Goal: Information Seeking & Learning: Learn about a topic

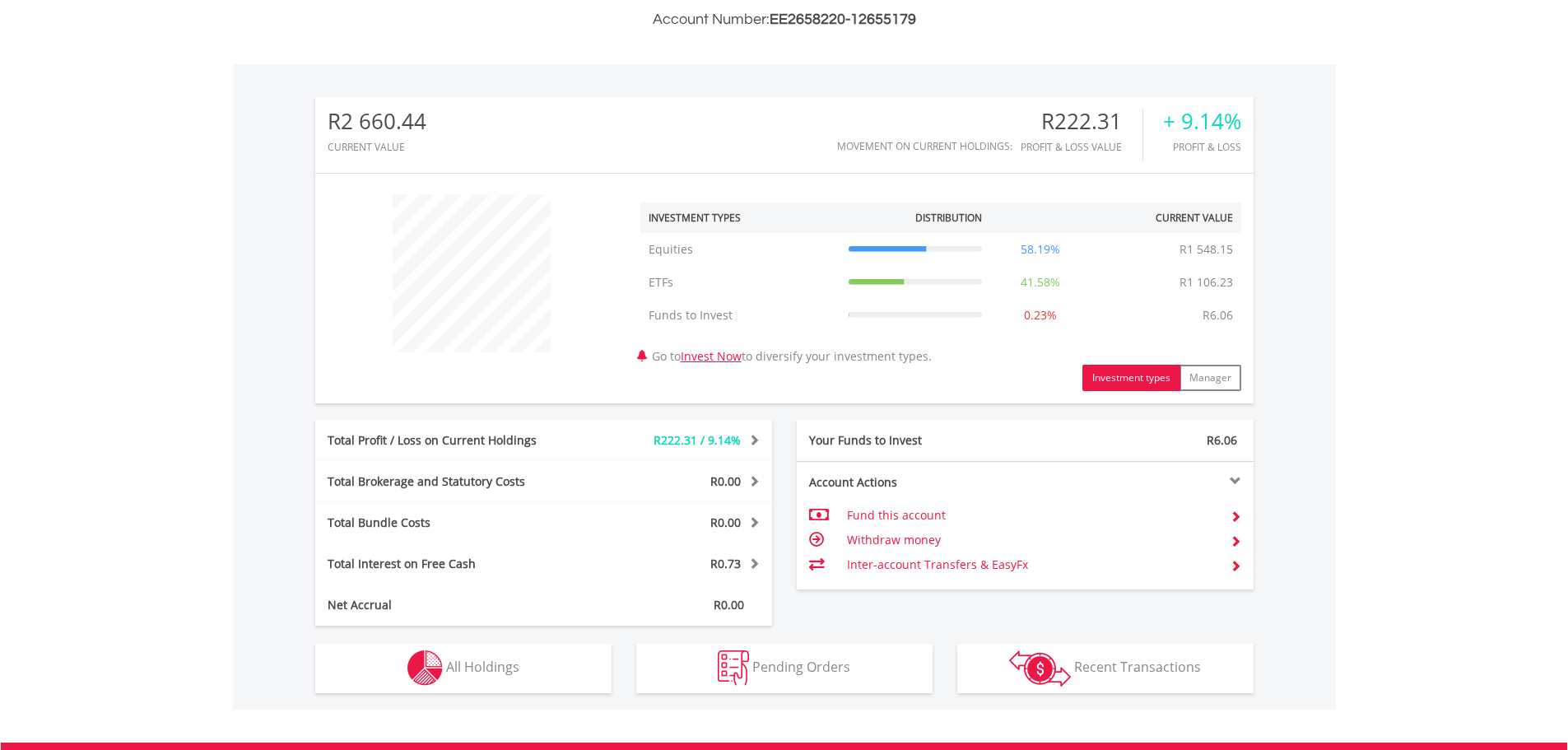
scroll to position [576, 0]
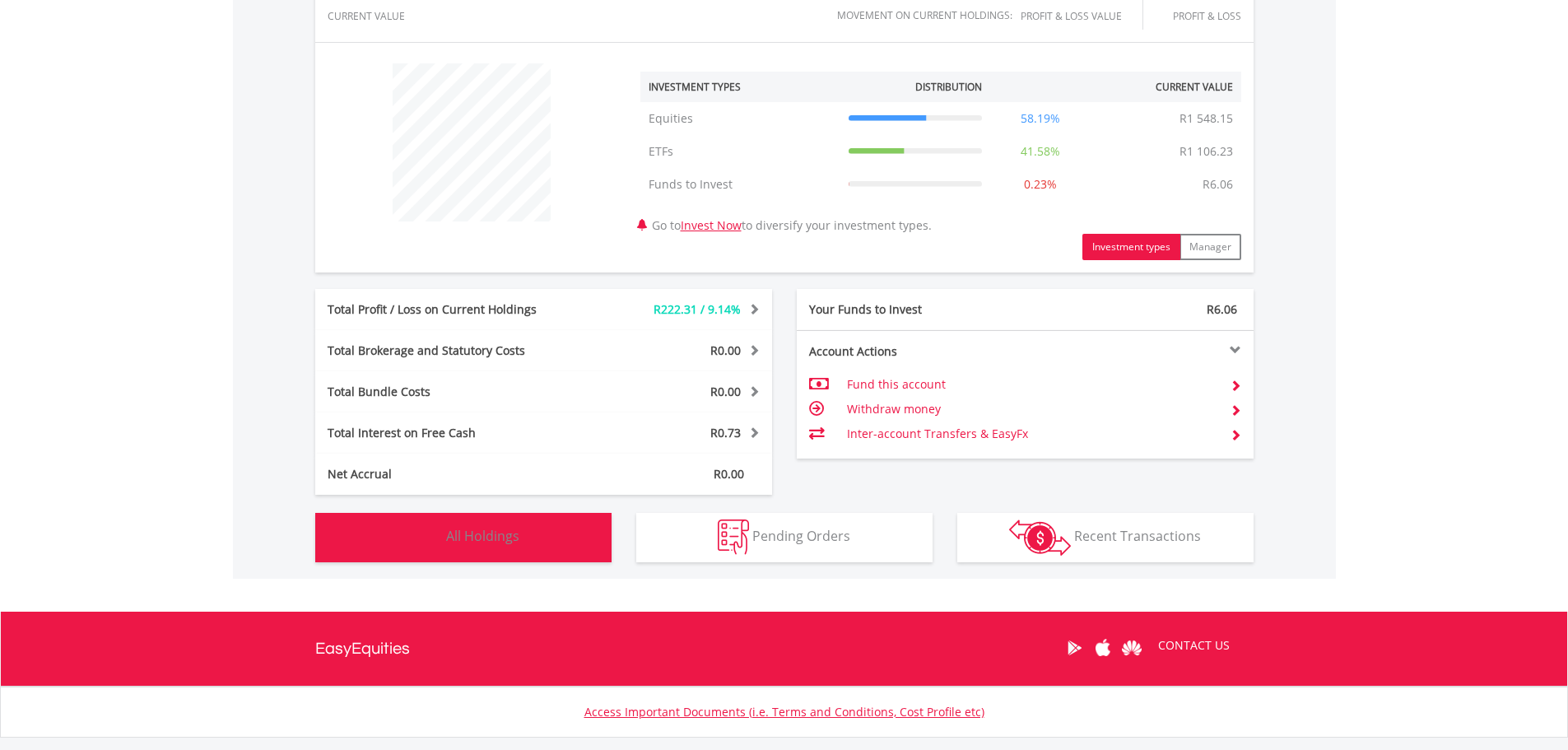
click at [473, 541] on span "All Holdings" at bounding box center [483, 536] width 73 height 18
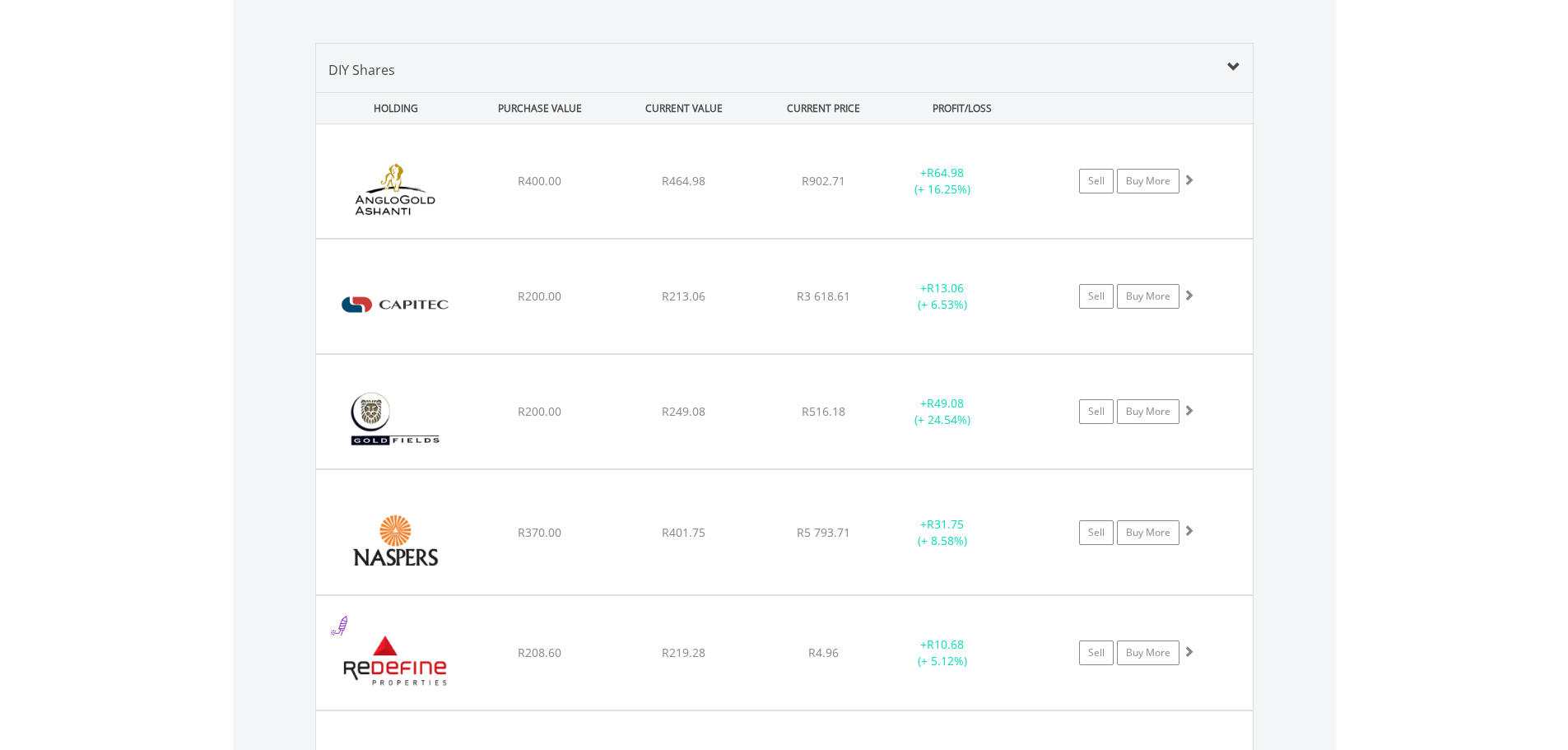
scroll to position [1106, 0]
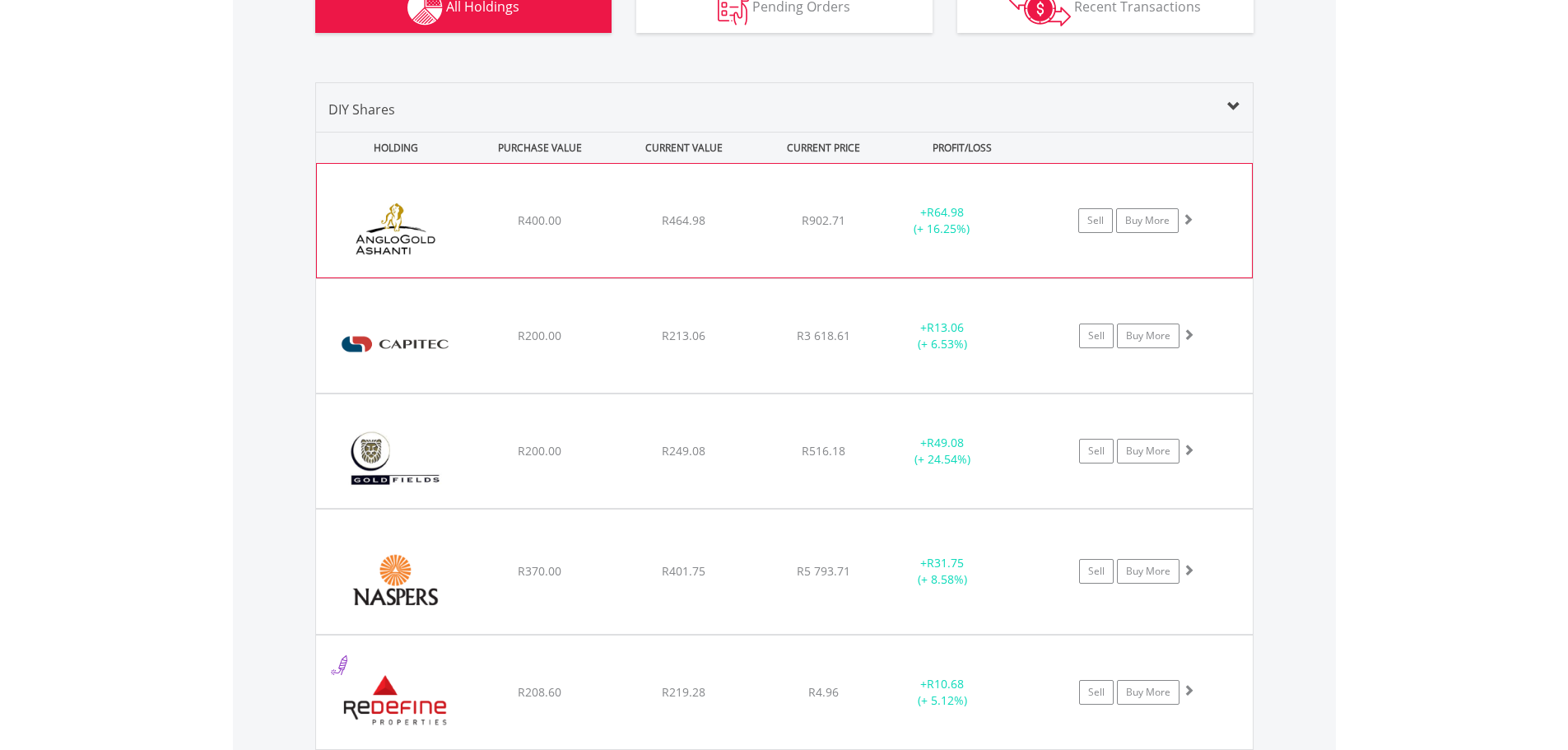
click at [403, 225] on img at bounding box center [396, 229] width 141 height 89
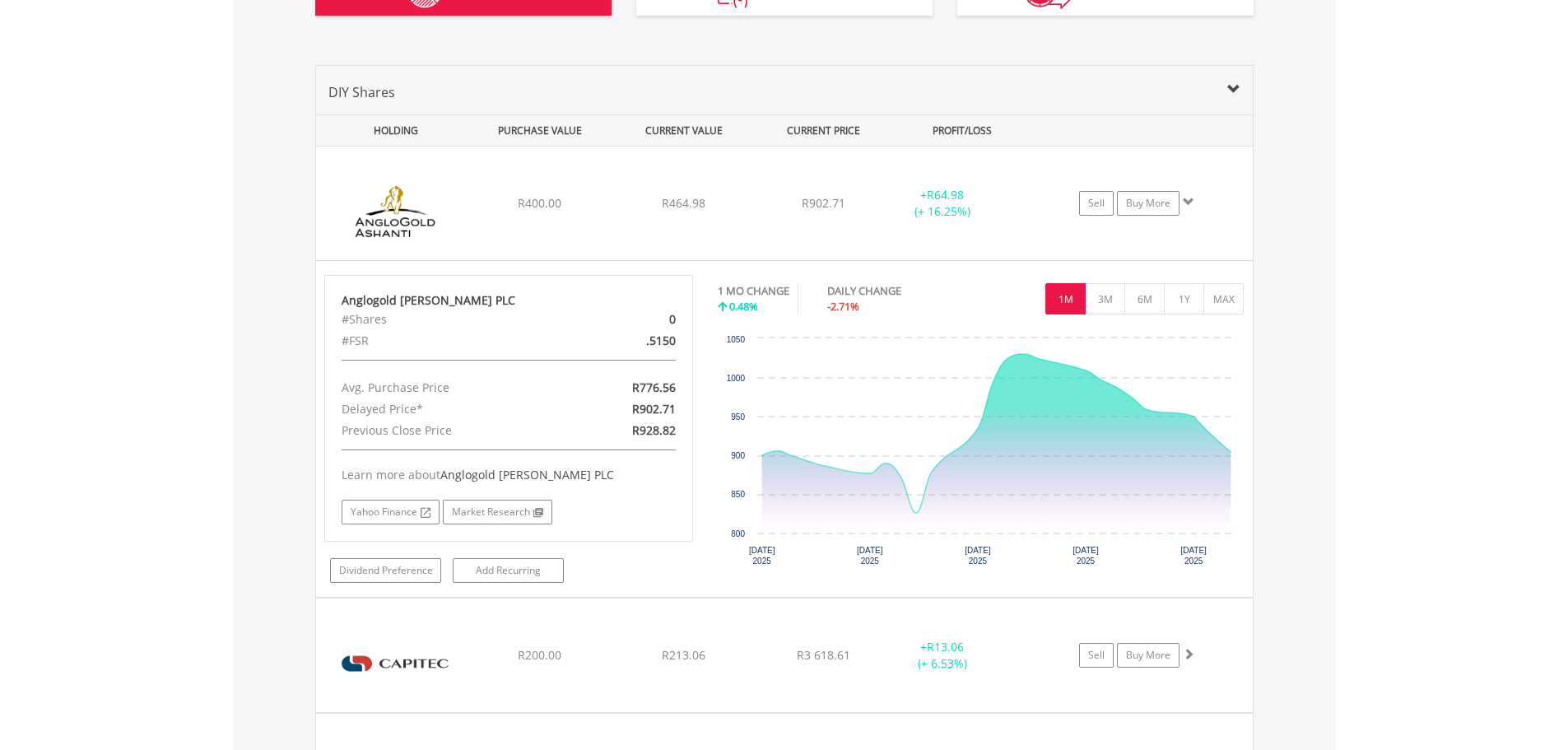
scroll to position [1188, 0]
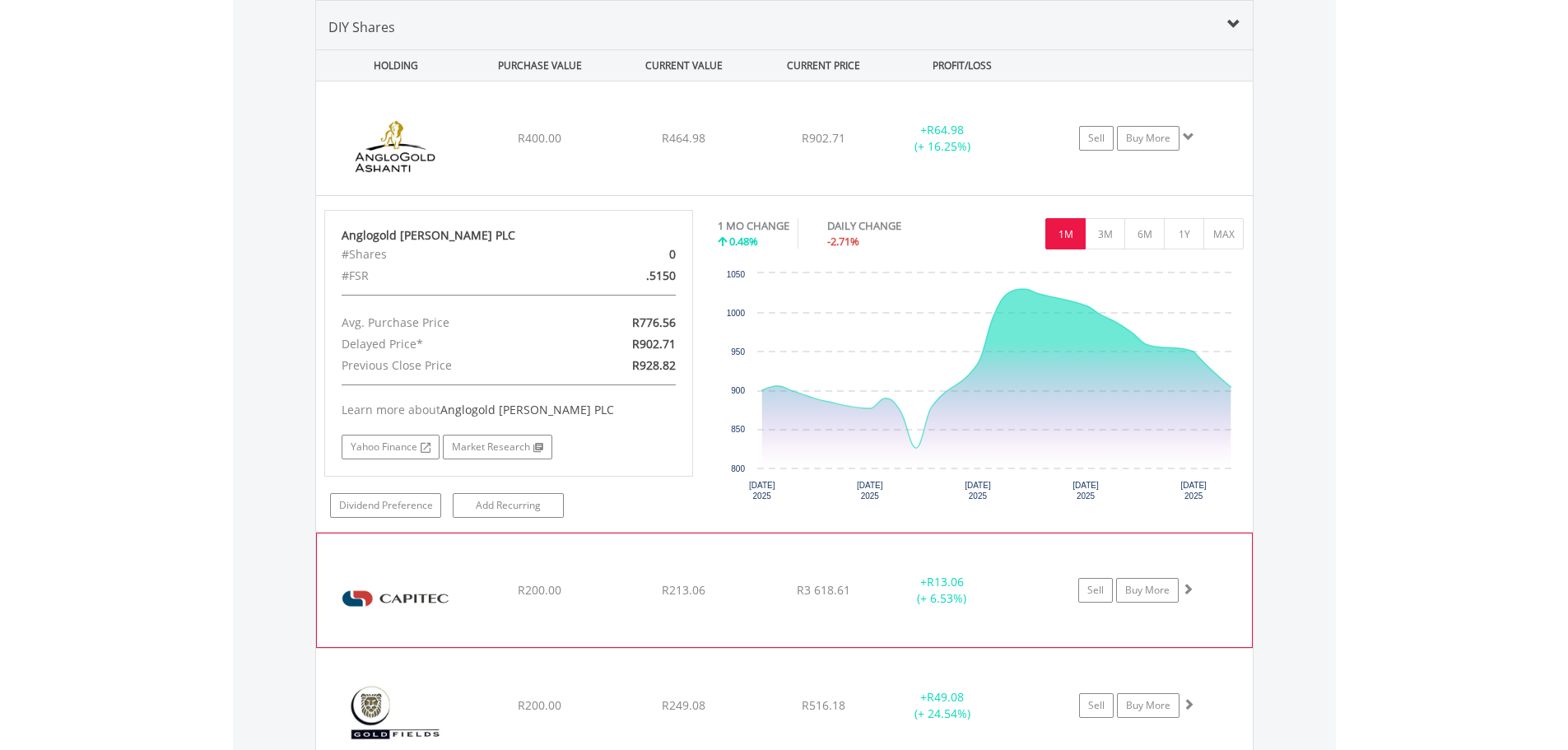
click at [437, 590] on img at bounding box center [396, 599] width 141 height 89
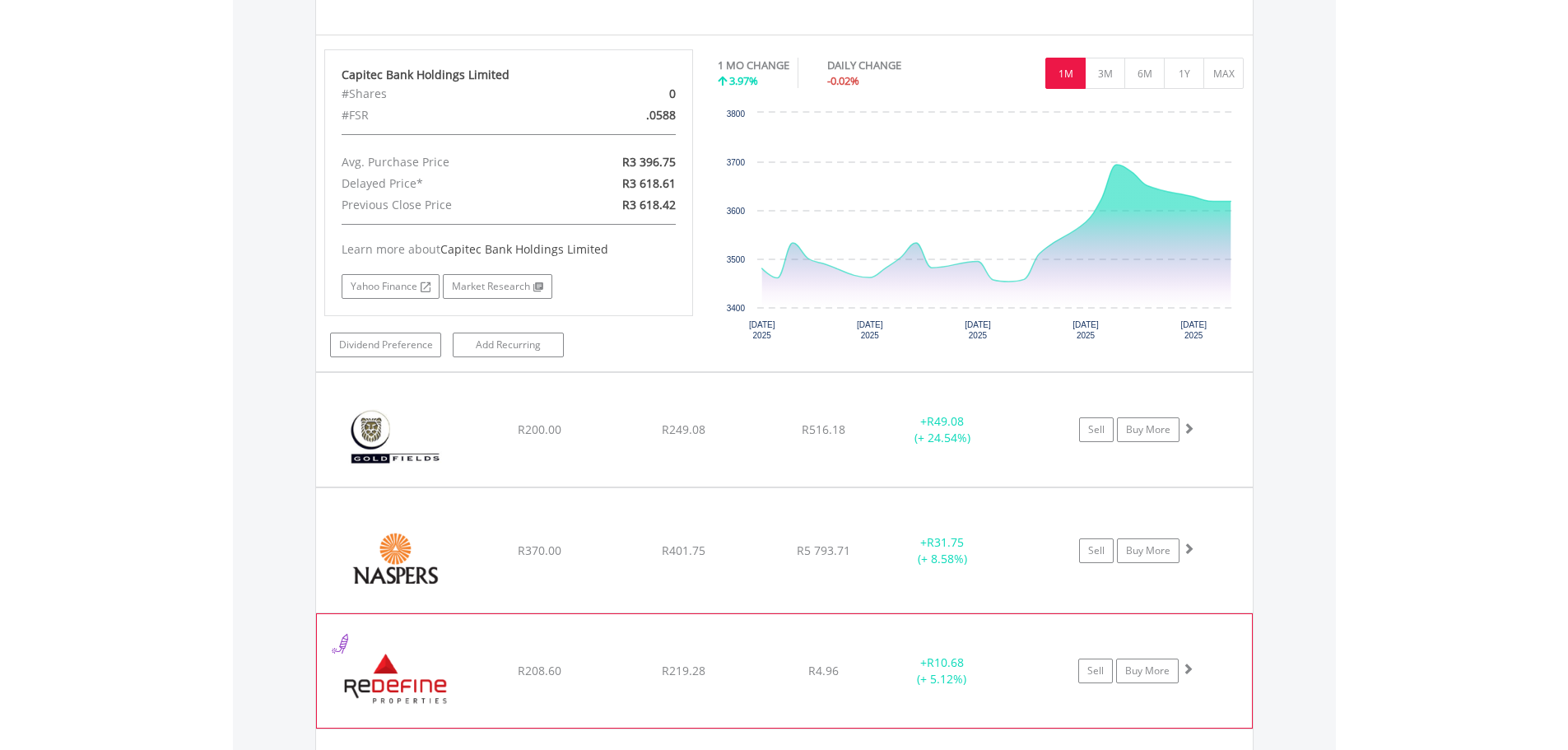
scroll to position [1847, 0]
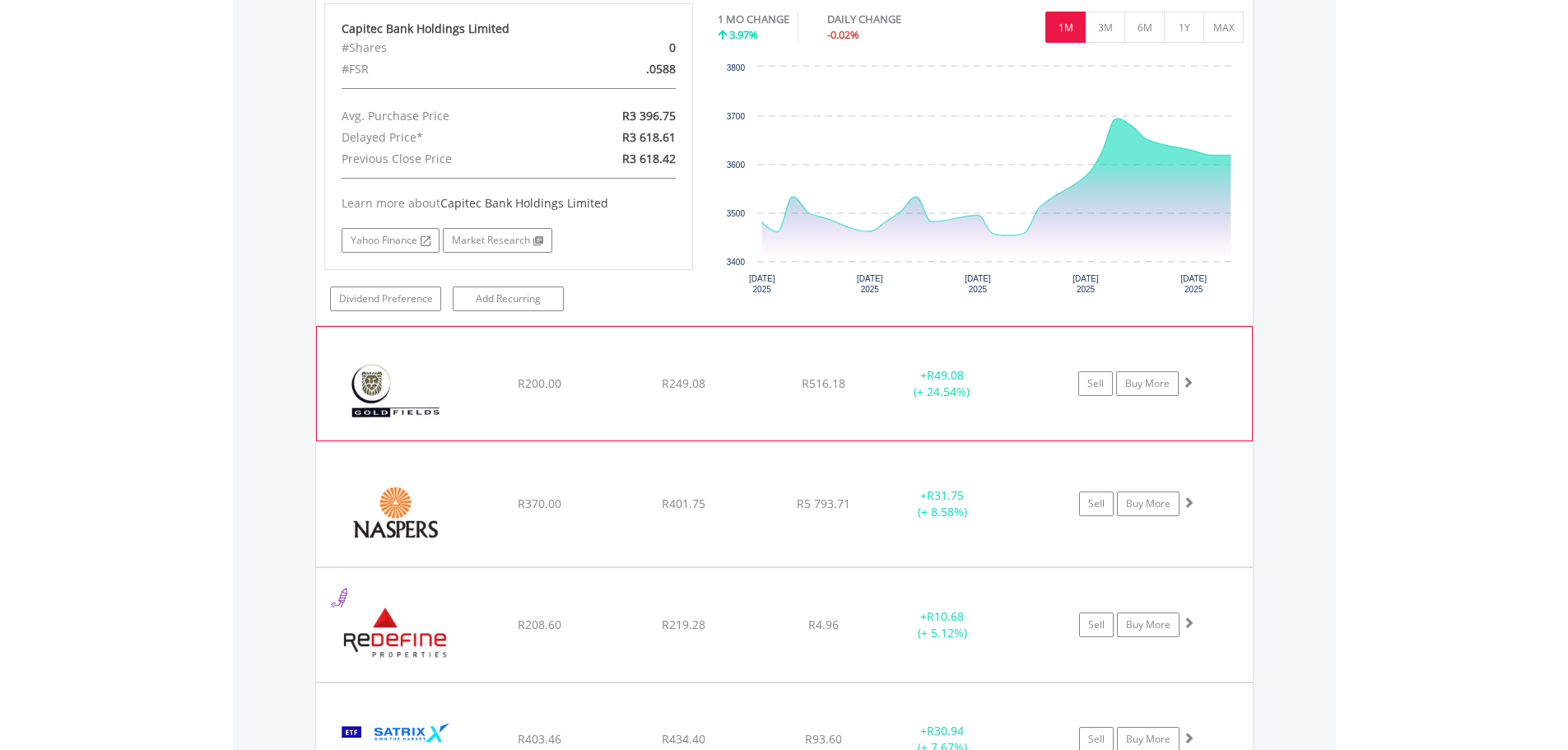
click at [406, 404] on img at bounding box center [396, 392] width 141 height 89
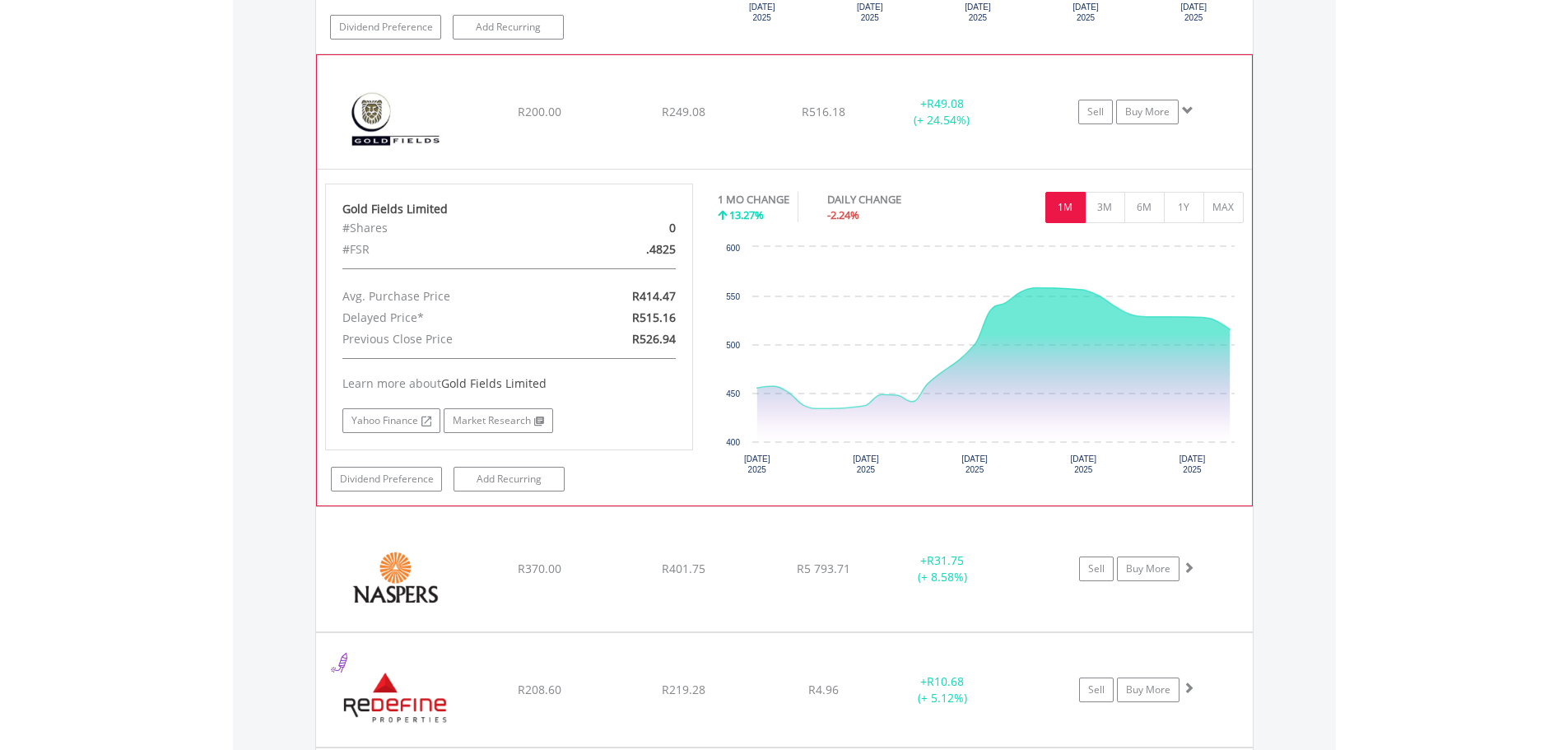
scroll to position [2177, 0]
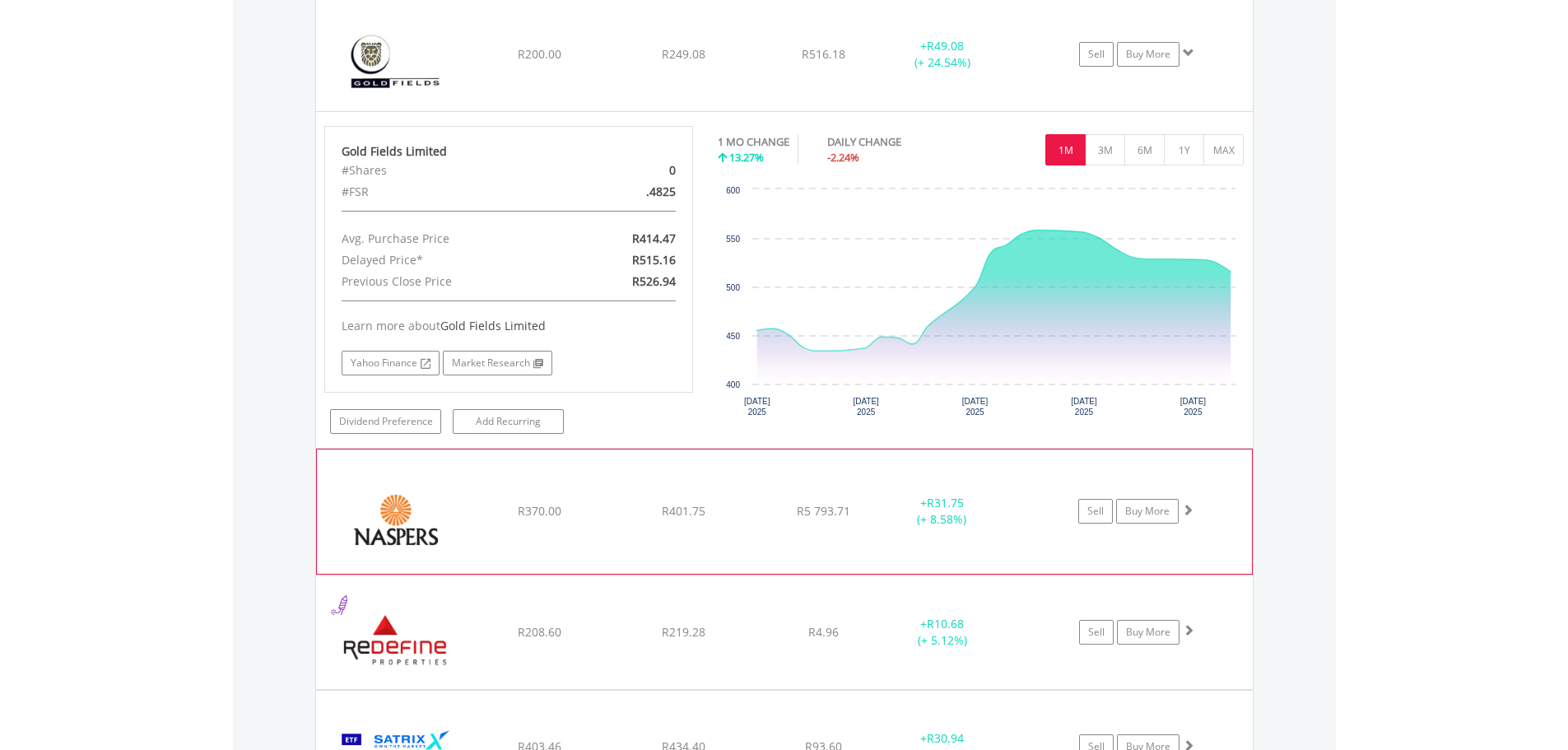
click at [404, 504] on img at bounding box center [396, 519] width 141 height 99
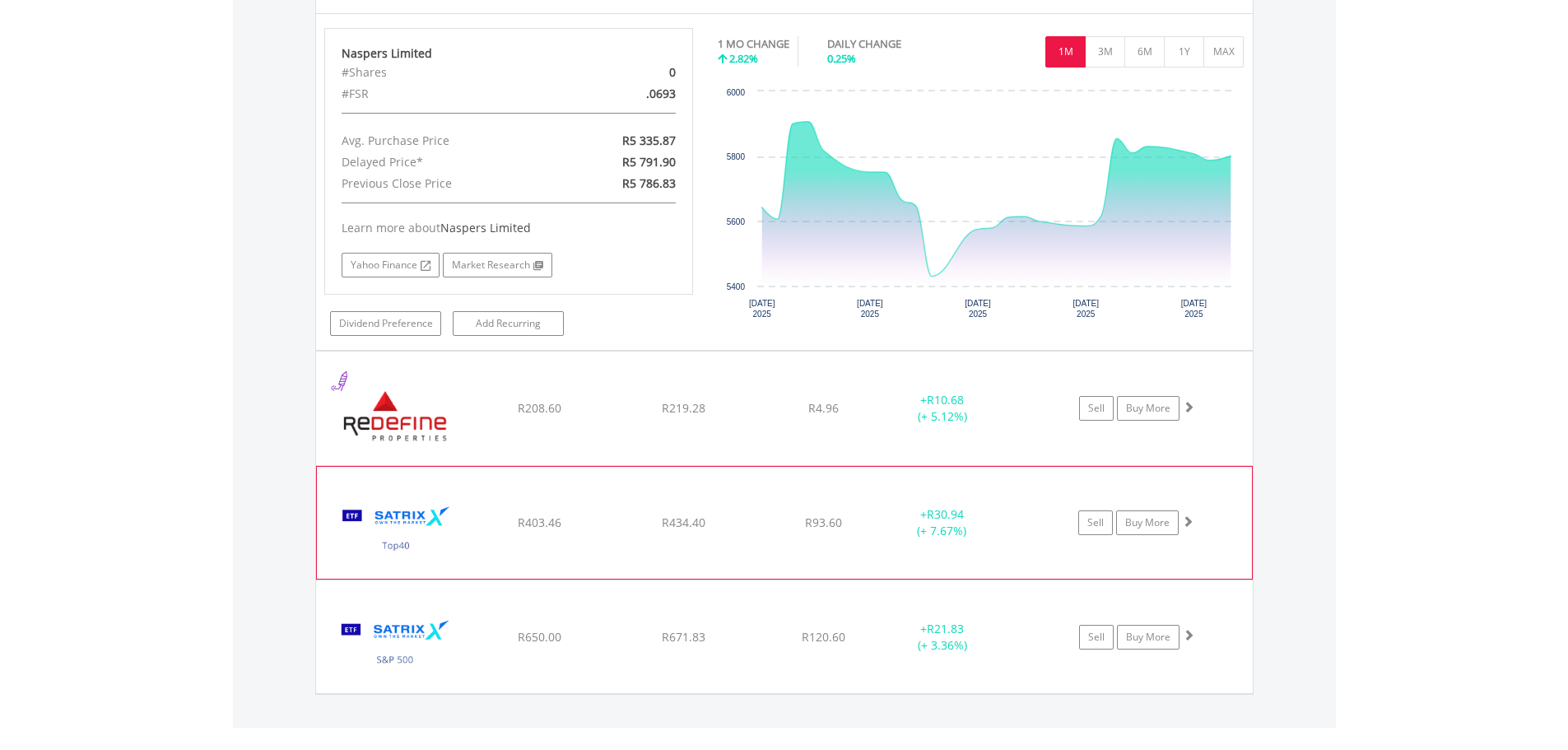
scroll to position [2753, 0]
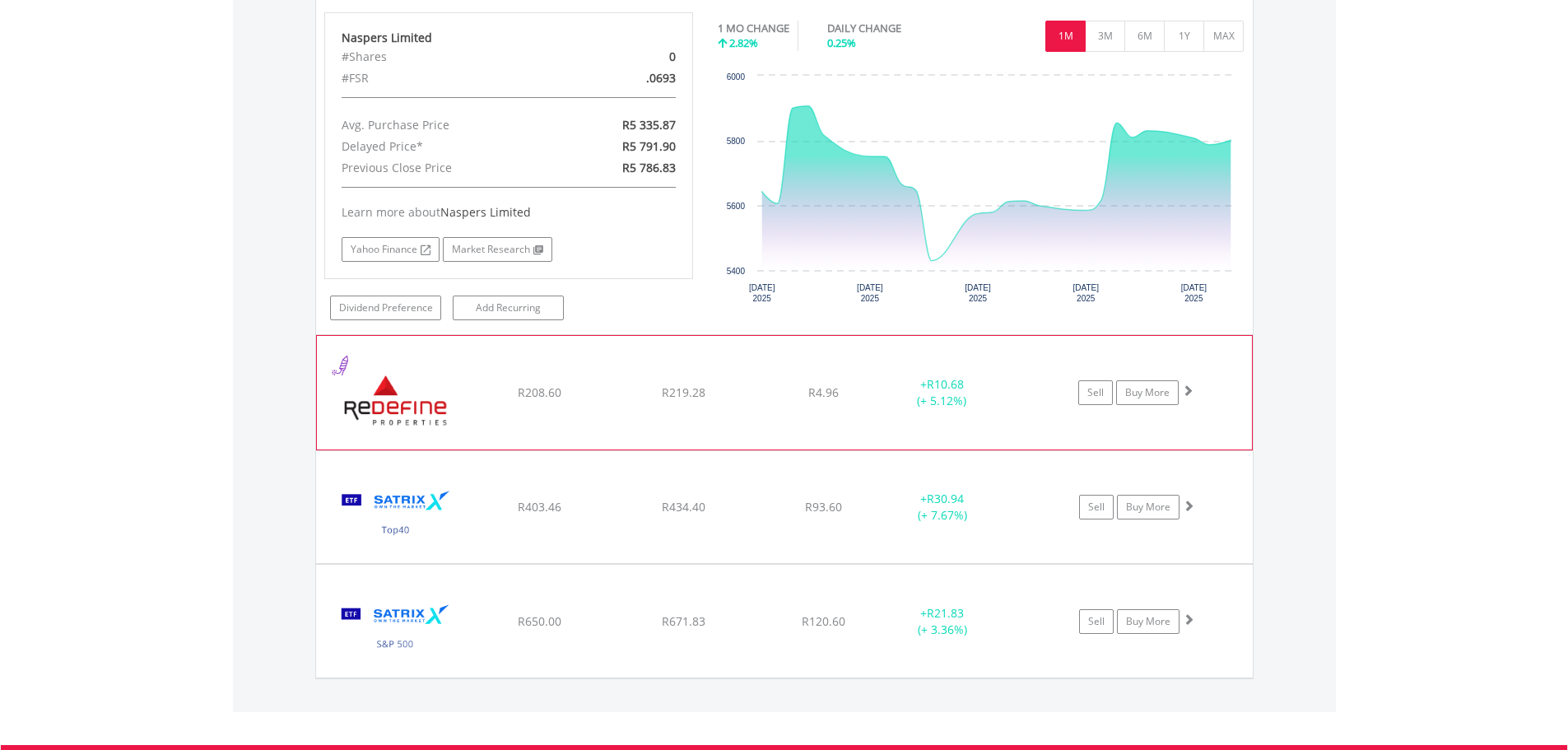
click at [407, 406] on img at bounding box center [396, 401] width 141 height 89
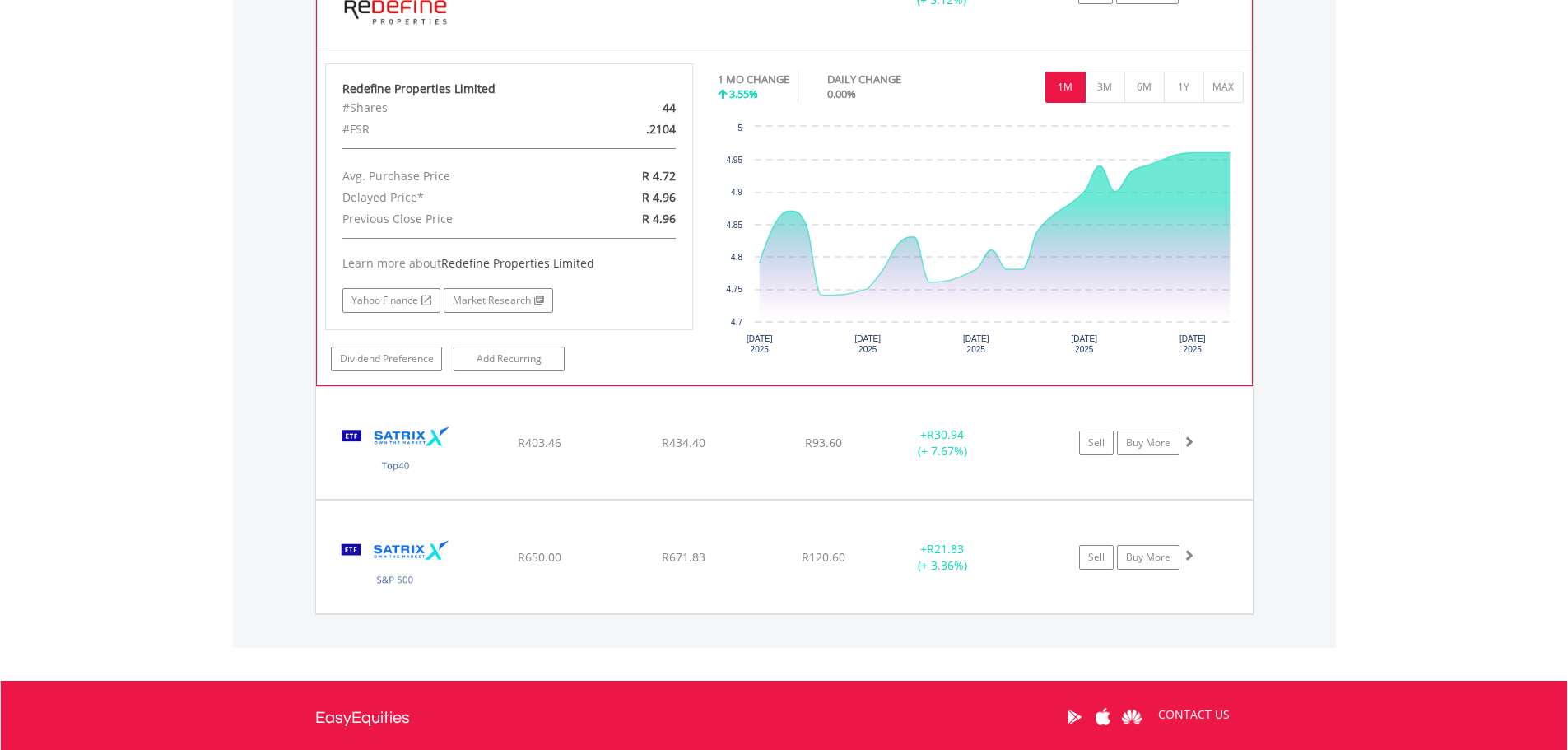
scroll to position [3247, 0]
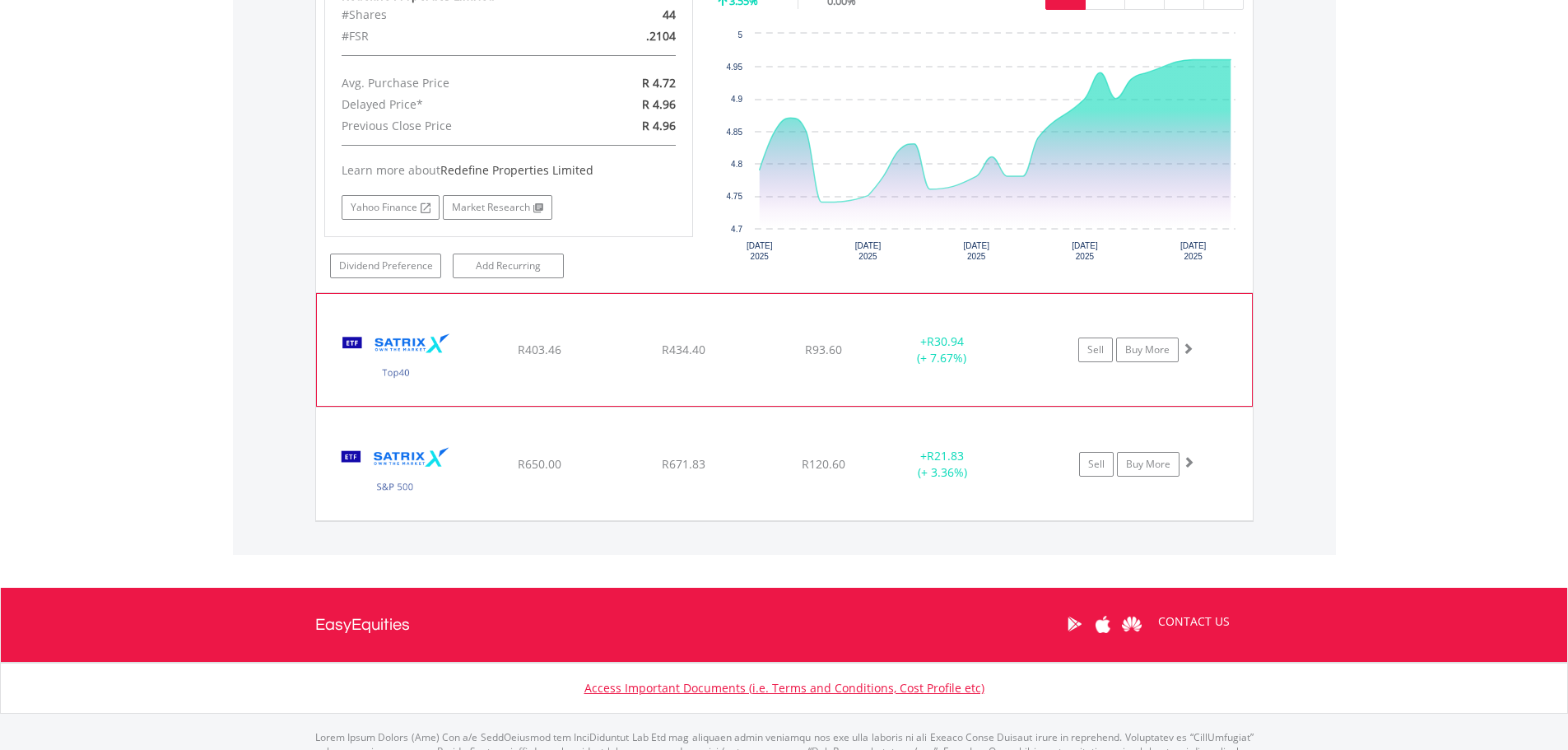
click at [397, 361] on img at bounding box center [396, 358] width 141 height 87
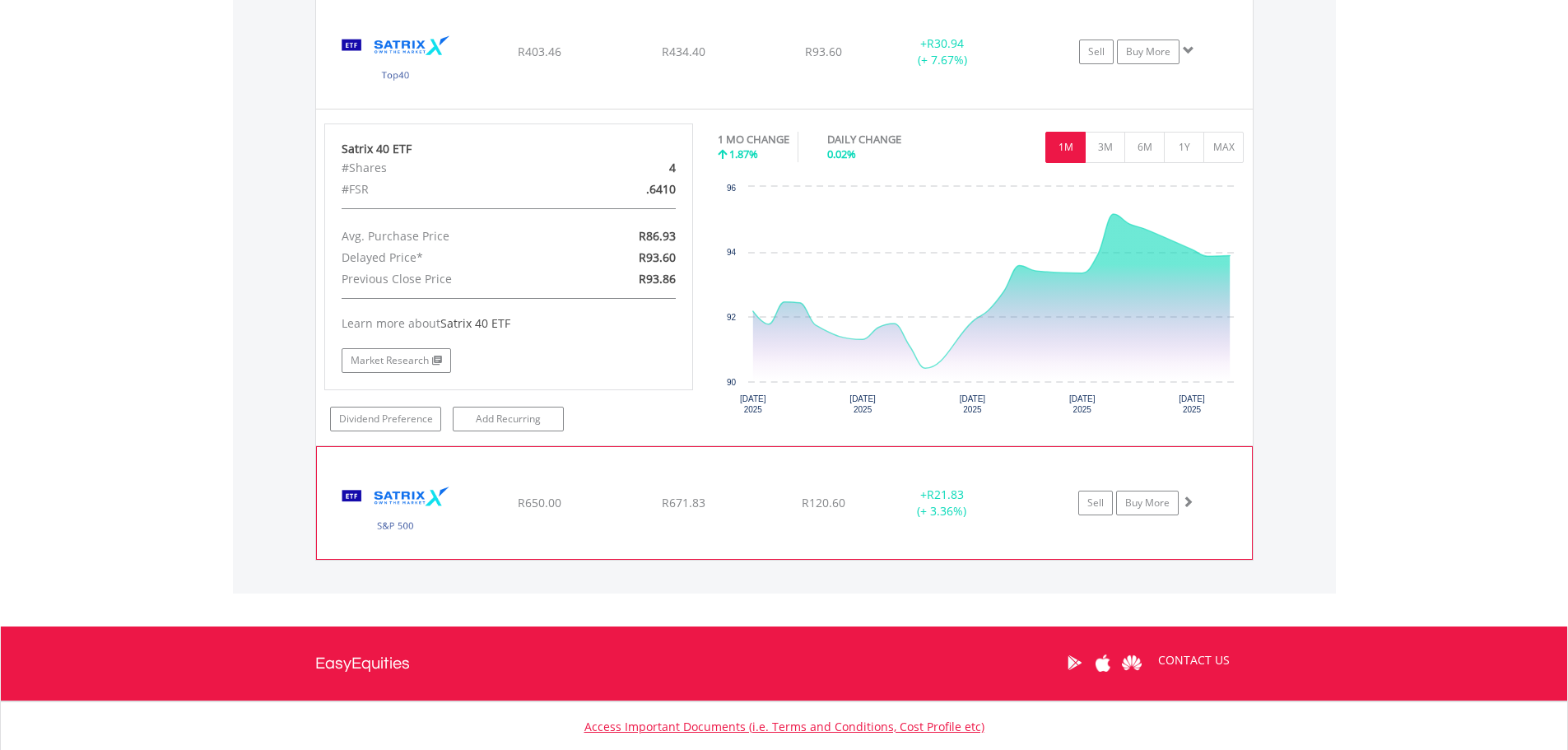
scroll to position [3577, 0]
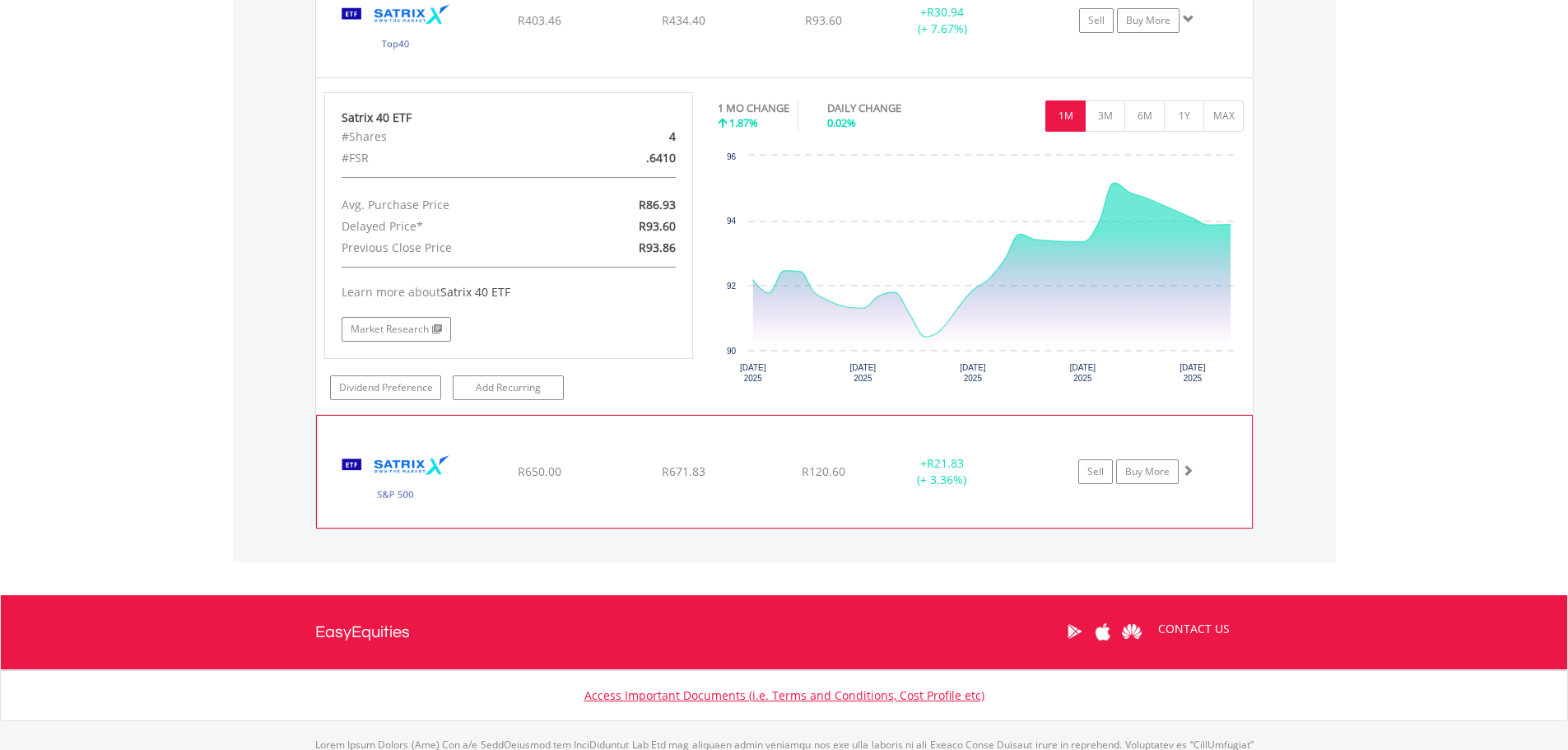
click at [422, 468] on img at bounding box center [396, 480] width 141 height 87
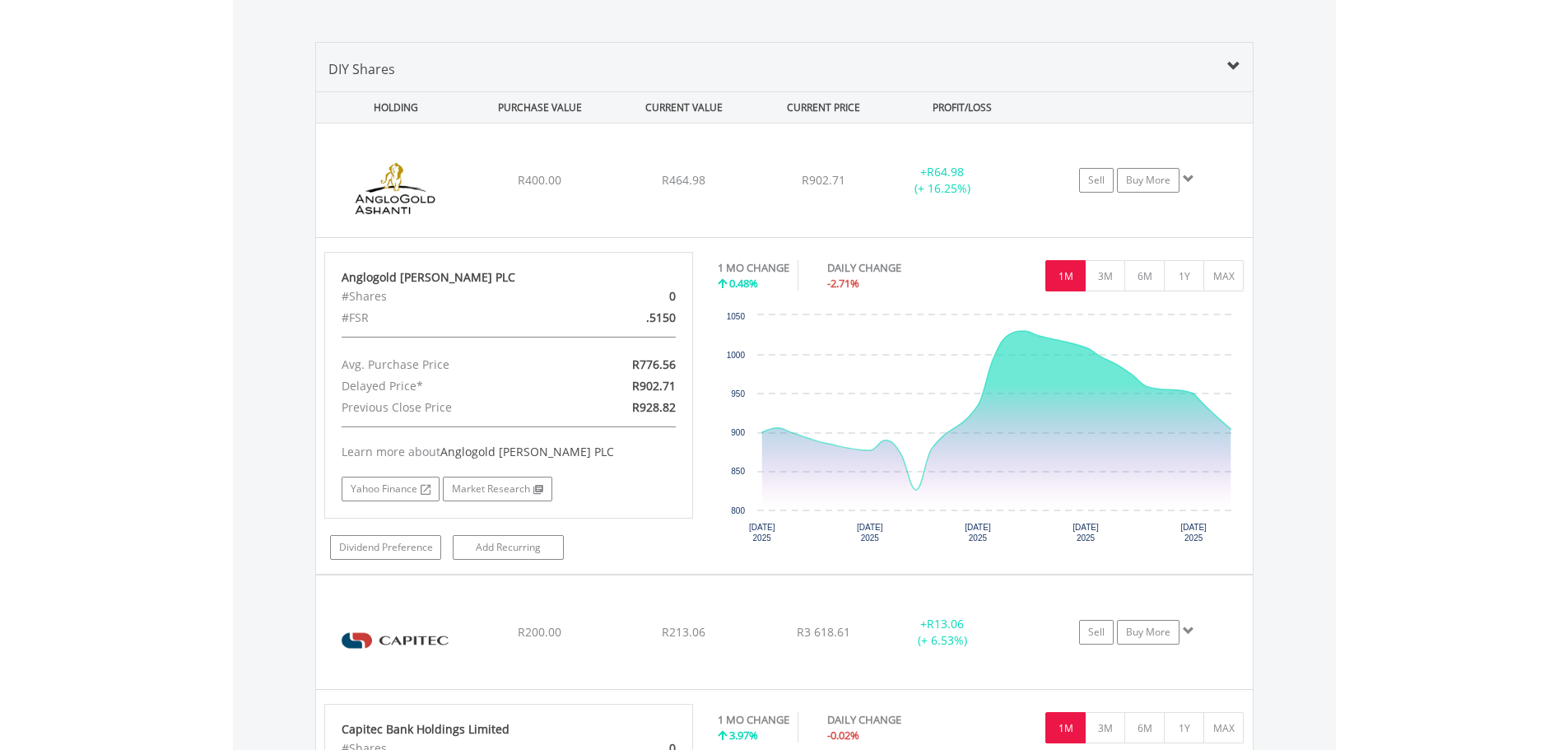
scroll to position [1024, 0]
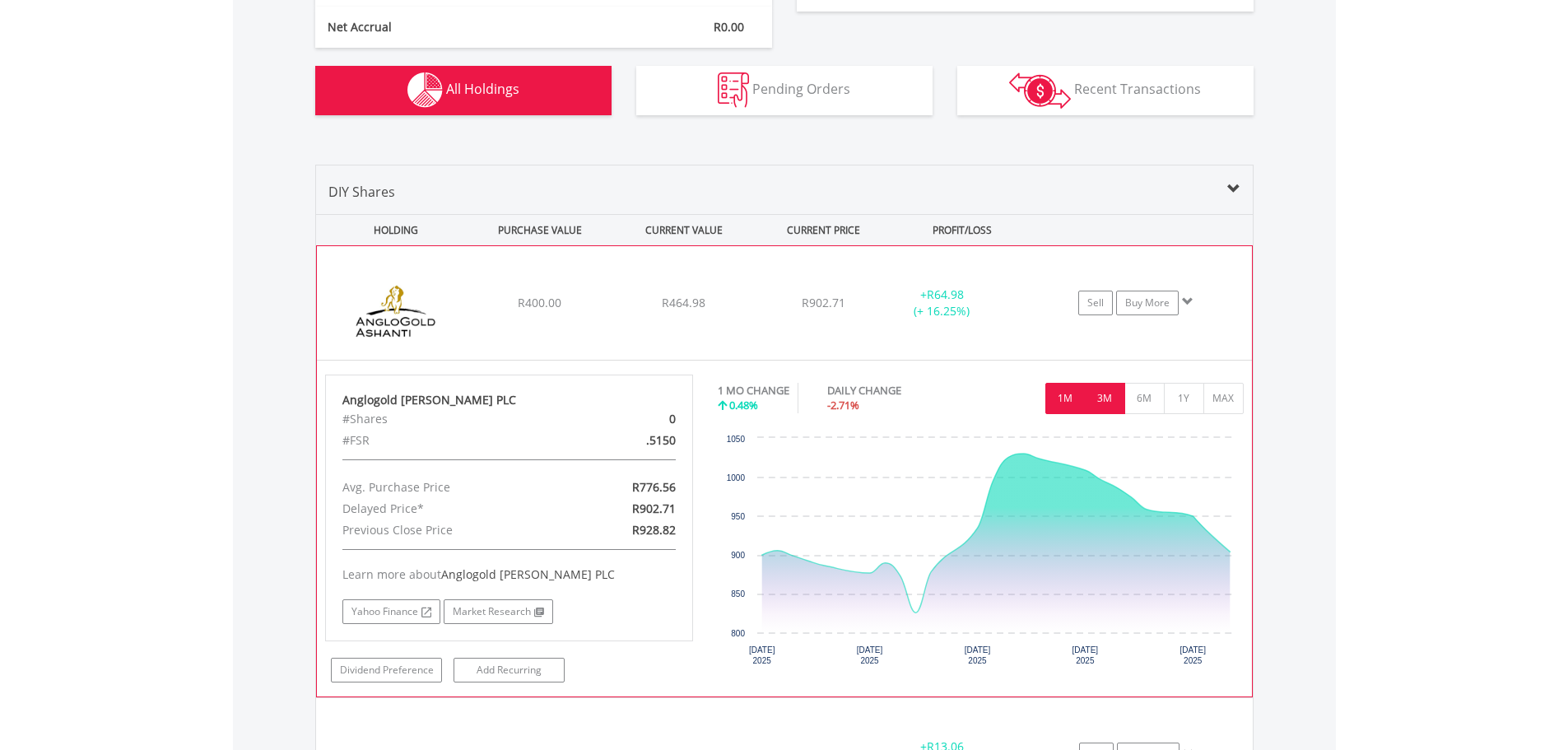
click at [1103, 402] on button "3M" at bounding box center [1104, 399] width 41 height 32
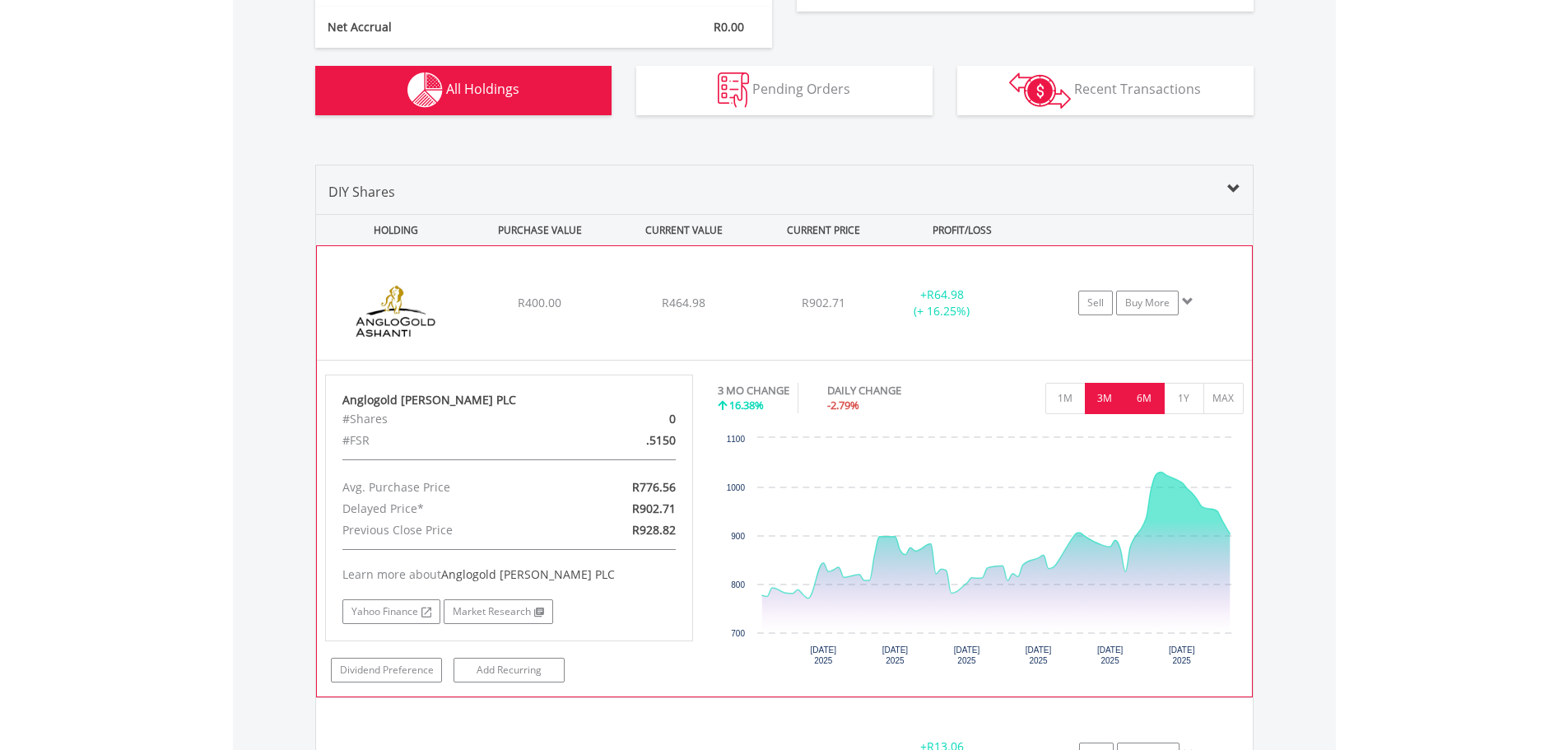
click at [1146, 398] on button "6M" at bounding box center [1144, 399] width 41 height 32
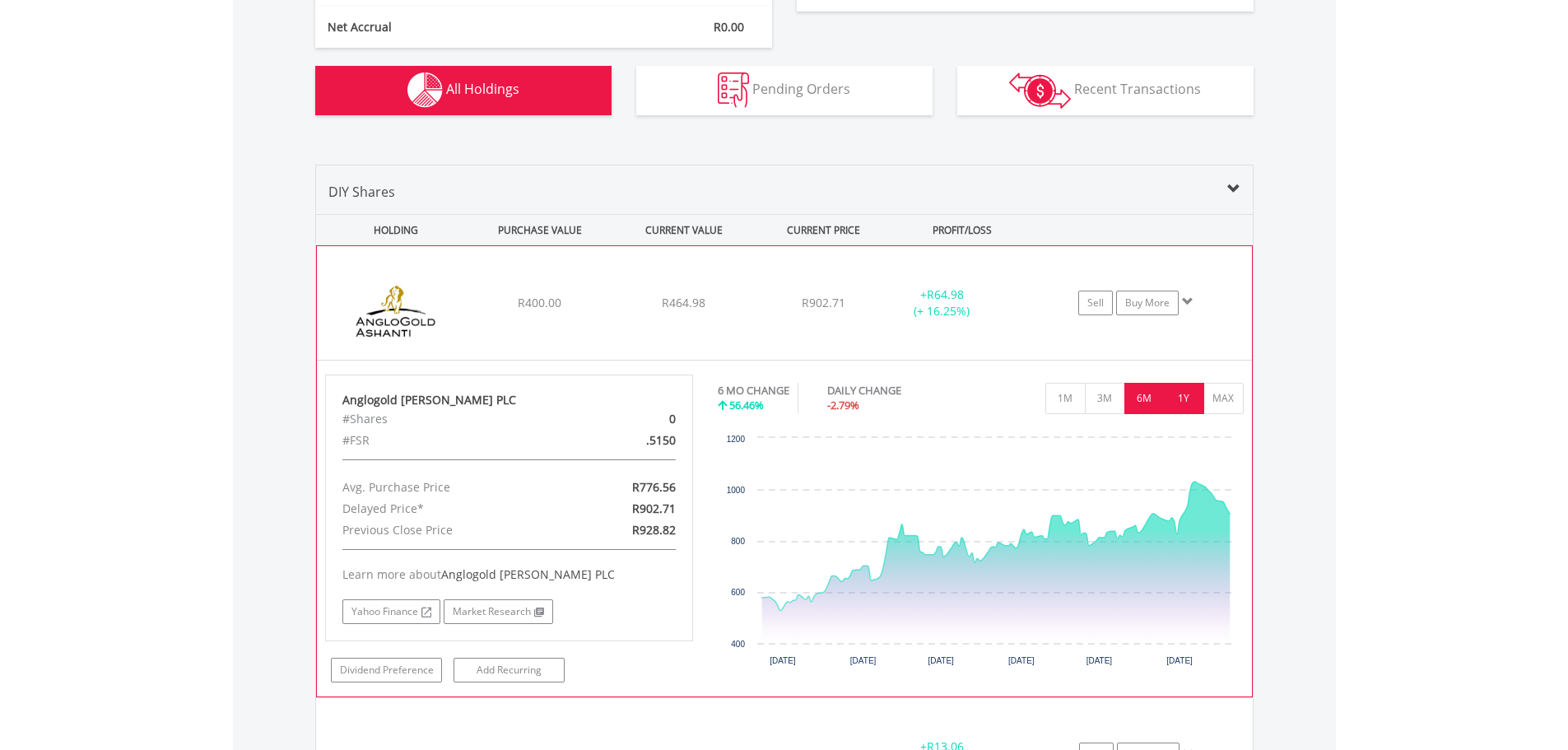
click at [1180, 396] on button "1Y" at bounding box center [1184, 399] width 41 height 32
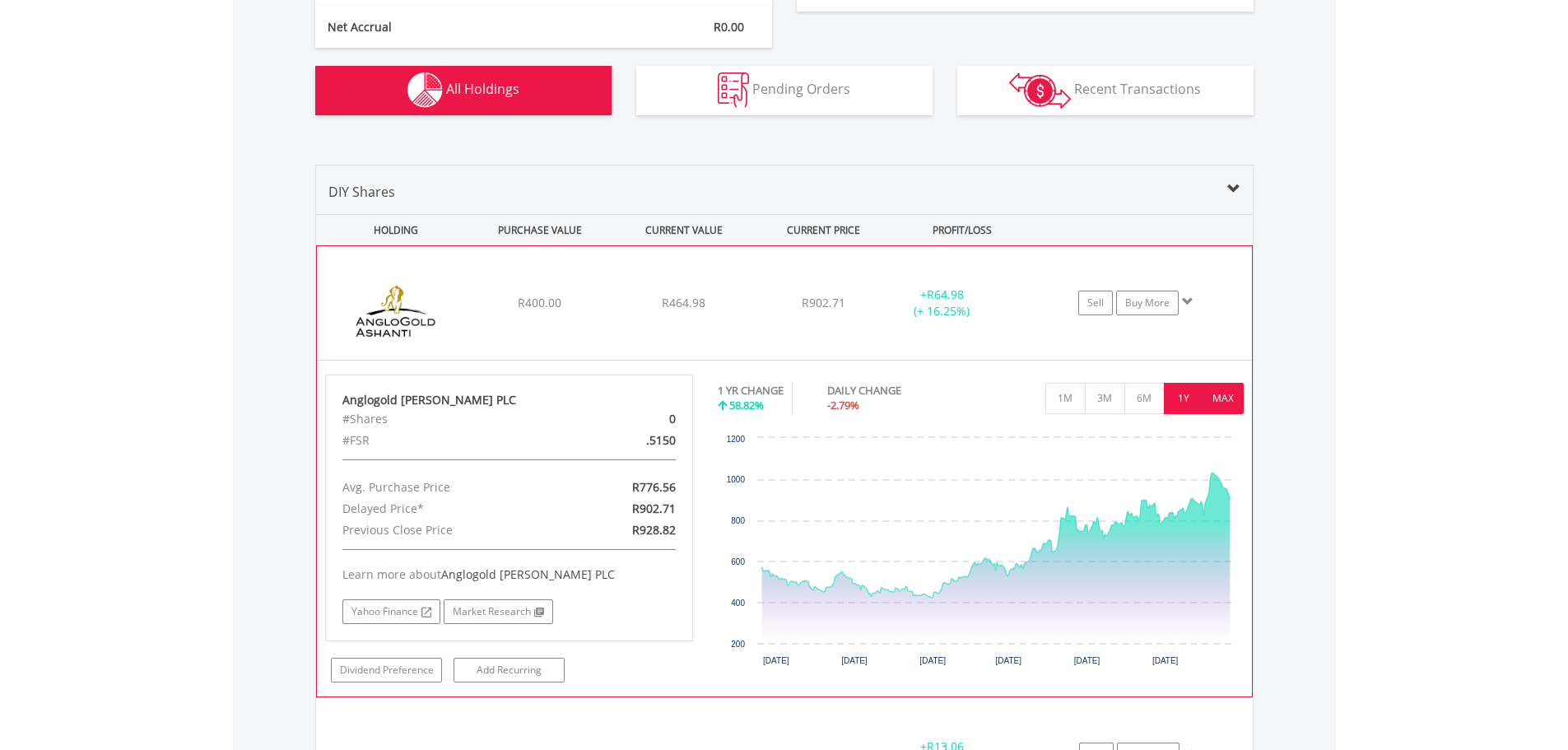
click at [1222, 396] on button "MAX" at bounding box center [1223, 399] width 41 height 32
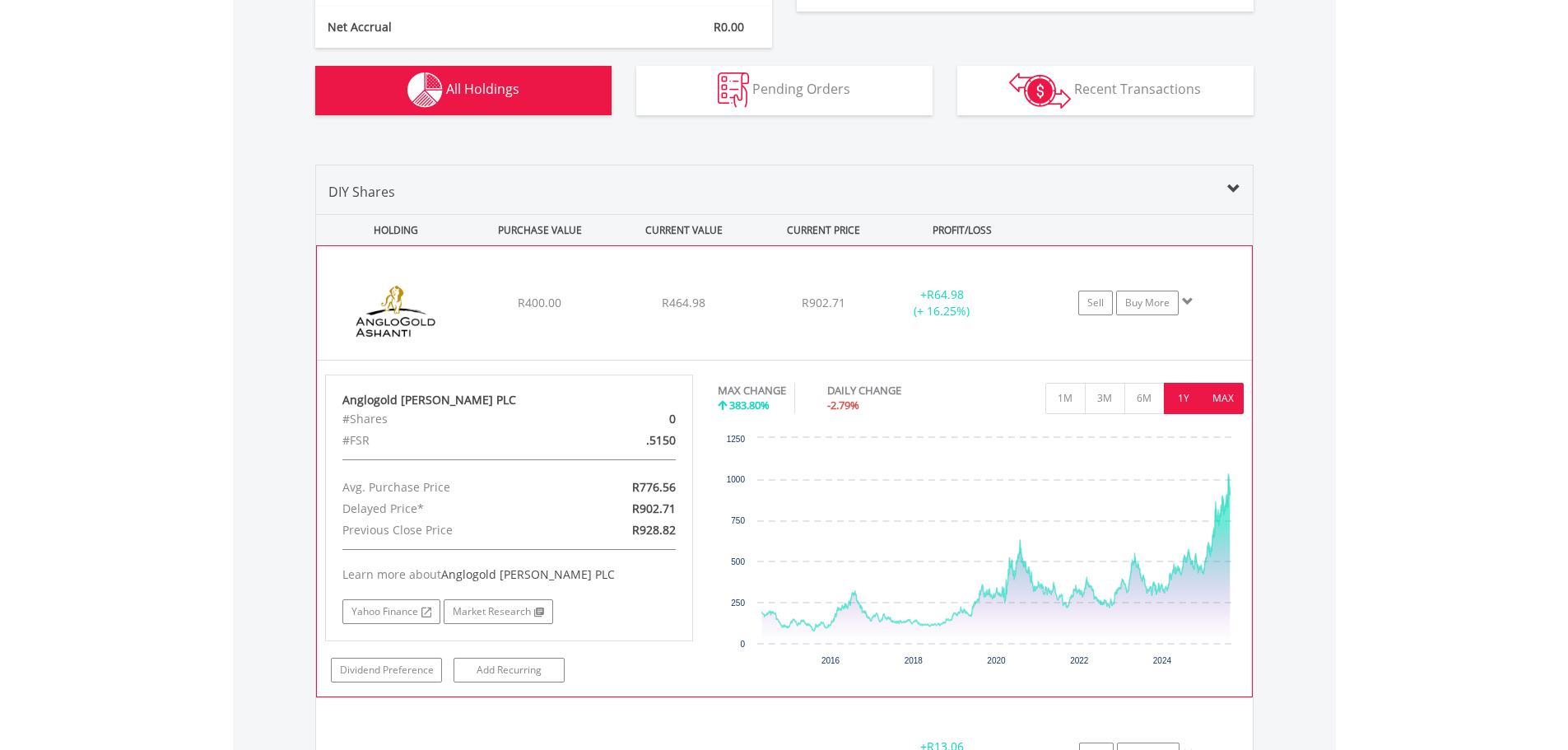
click at [1182, 399] on button "1Y" at bounding box center [1184, 399] width 41 height 32
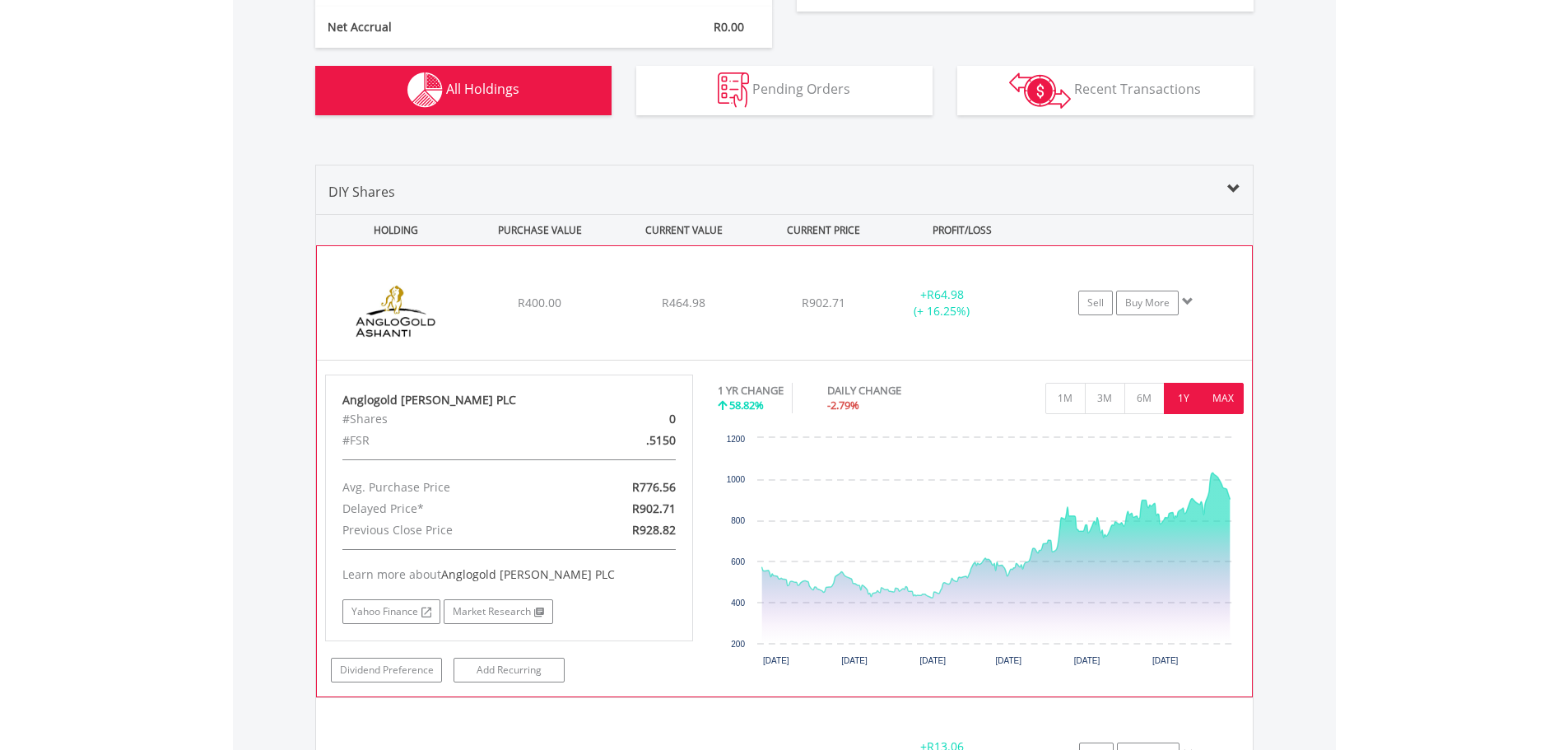
click at [1219, 400] on button "MAX" at bounding box center [1223, 399] width 41 height 32
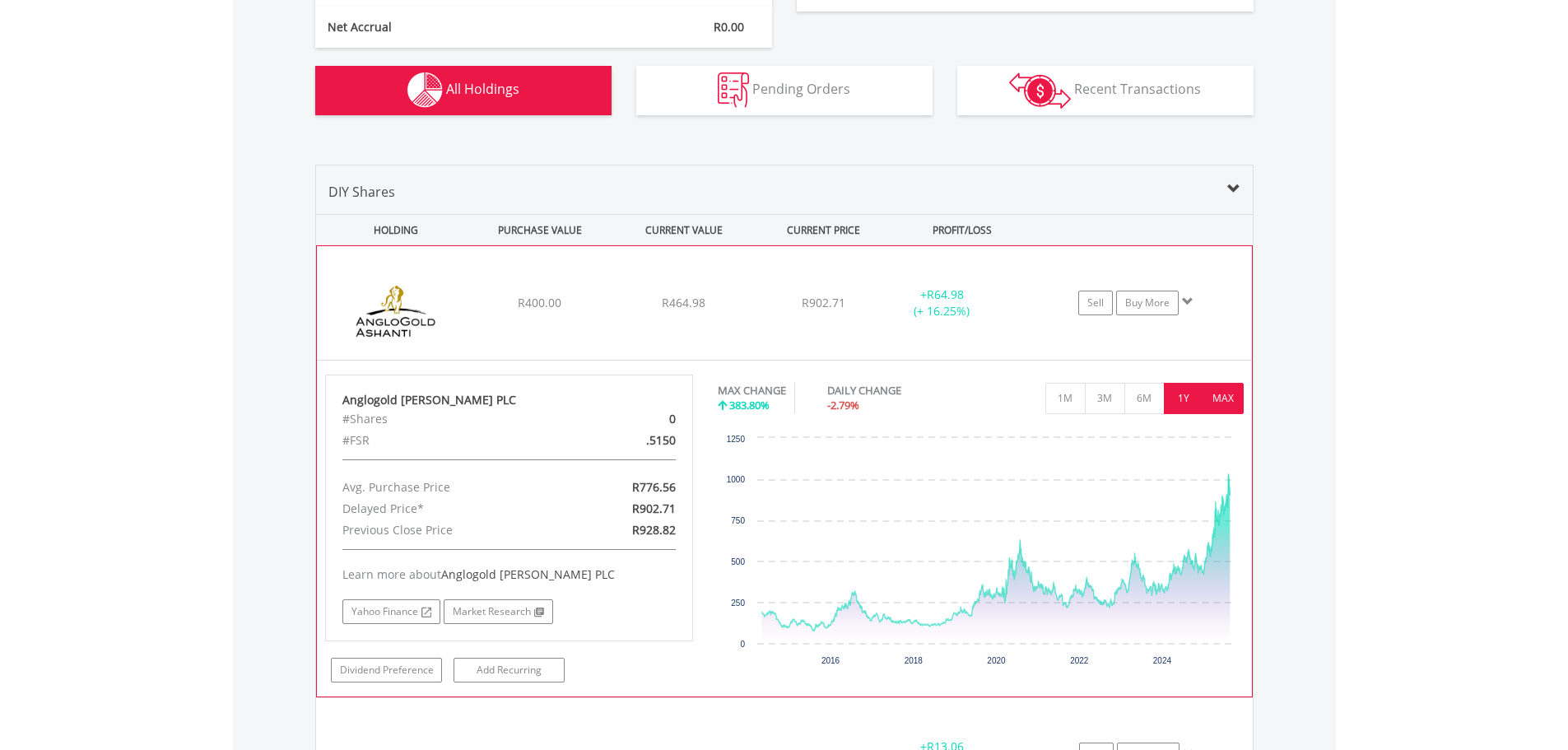
click at [1181, 399] on button "1Y" at bounding box center [1184, 399] width 41 height 32
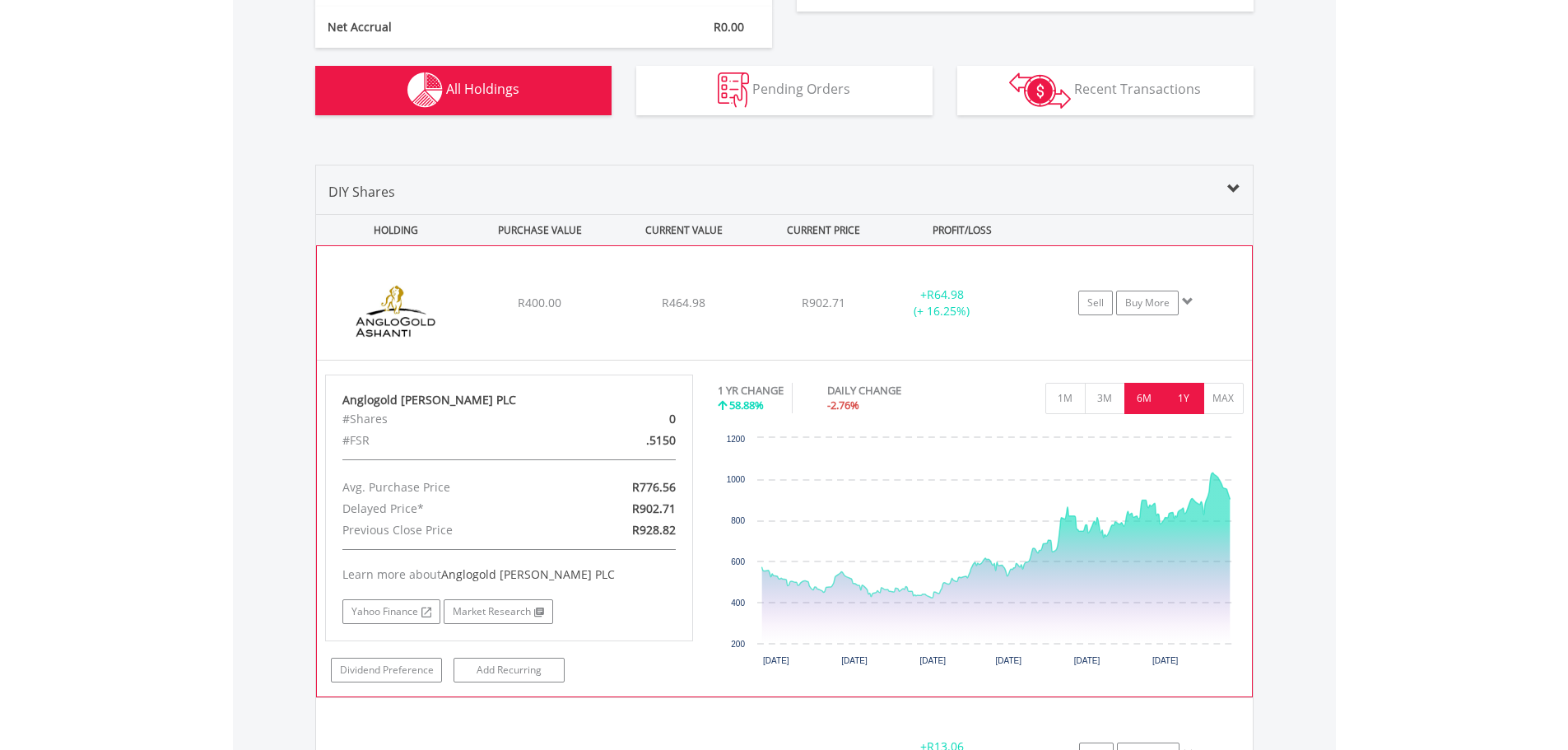
click at [1150, 398] on button "6M" at bounding box center [1144, 399] width 41 height 32
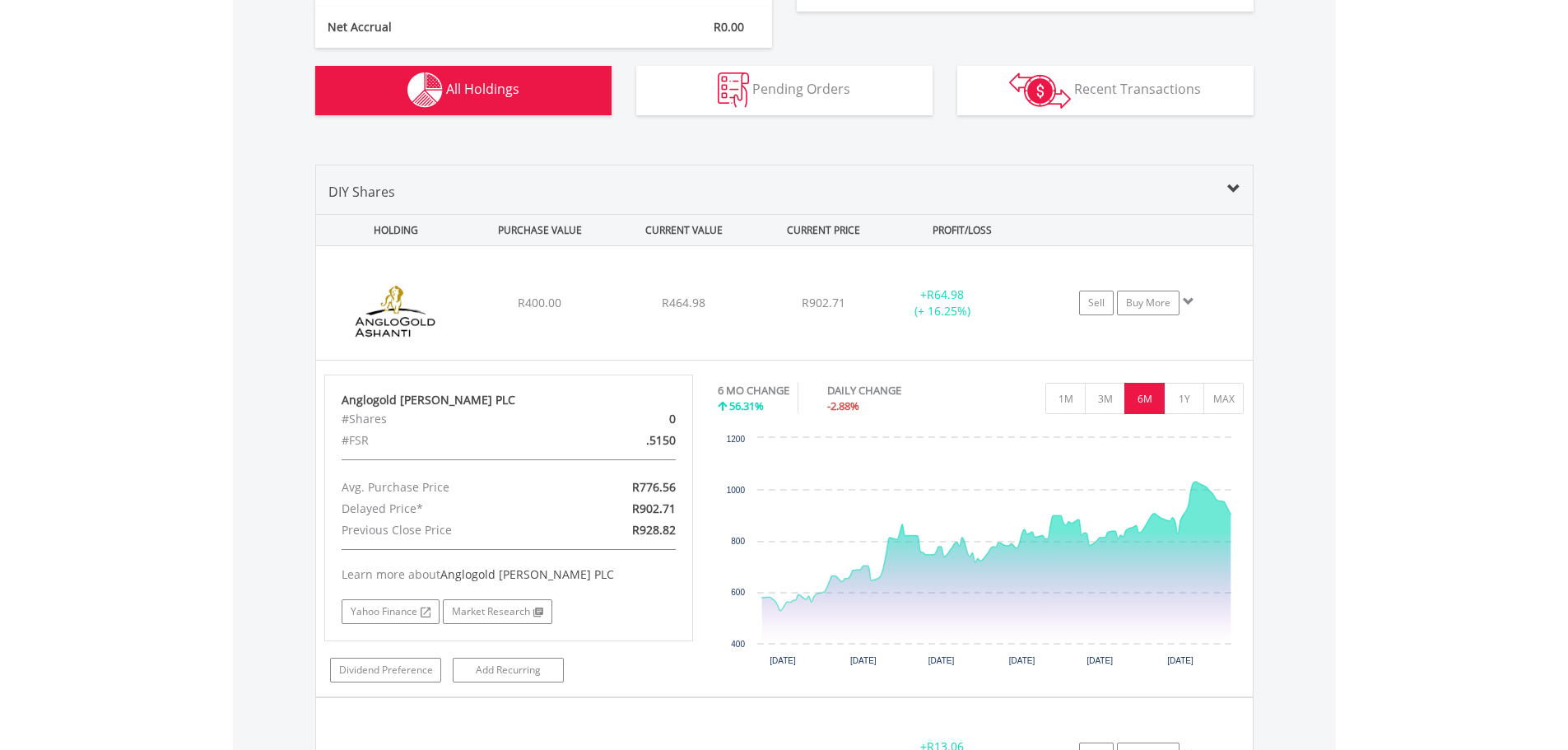
click at [1235, 191] on span at bounding box center [1234, 189] width 14 height 14
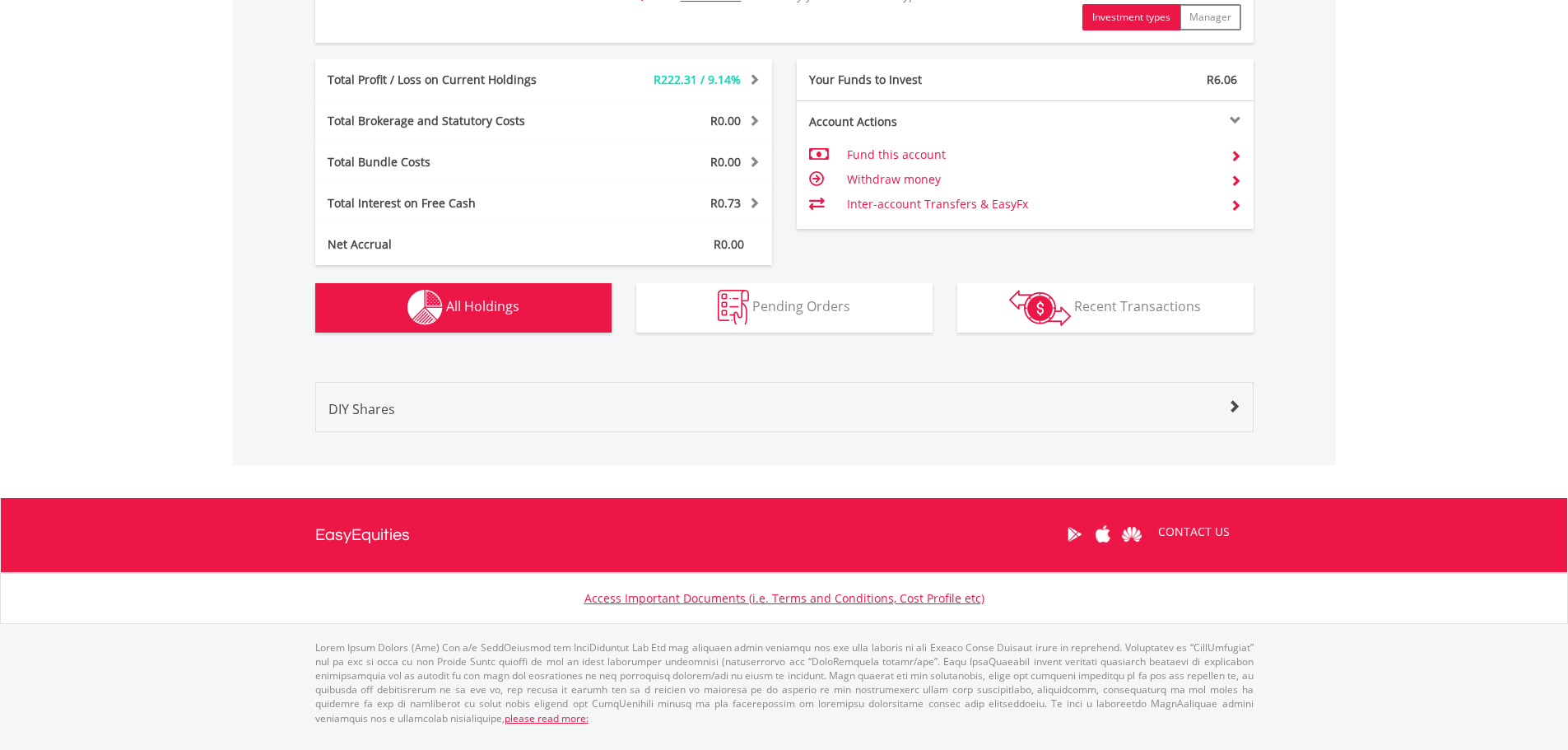
scroll to position [793, 0]
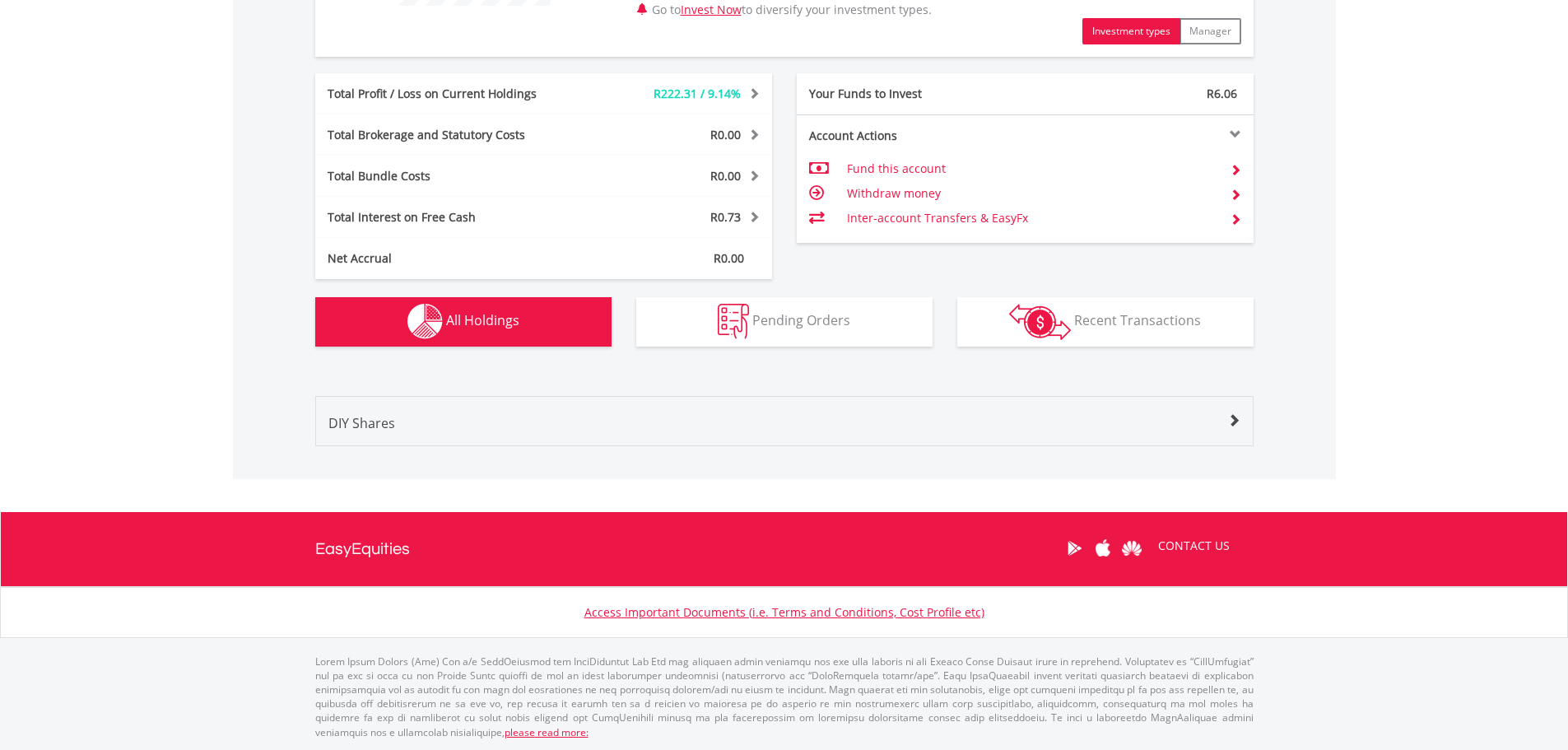
click at [501, 322] on span "All Holdings" at bounding box center [483, 321] width 73 height 18
click at [504, 319] on span "All Holdings" at bounding box center [483, 321] width 73 height 18
click at [1239, 420] on span at bounding box center [1234, 420] width 14 height 14
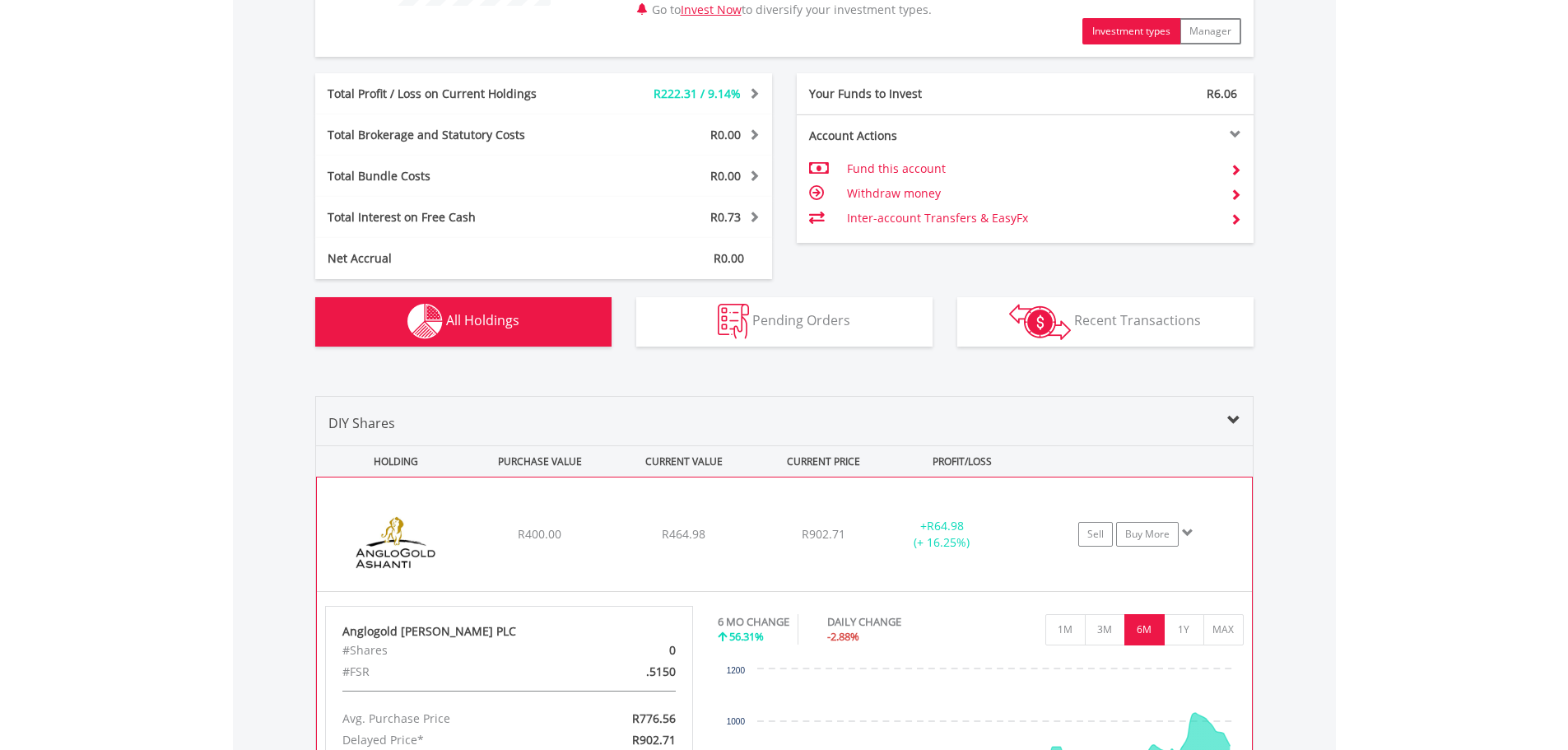
click at [407, 537] on img at bounding box center [396, 543] width 141 height 89
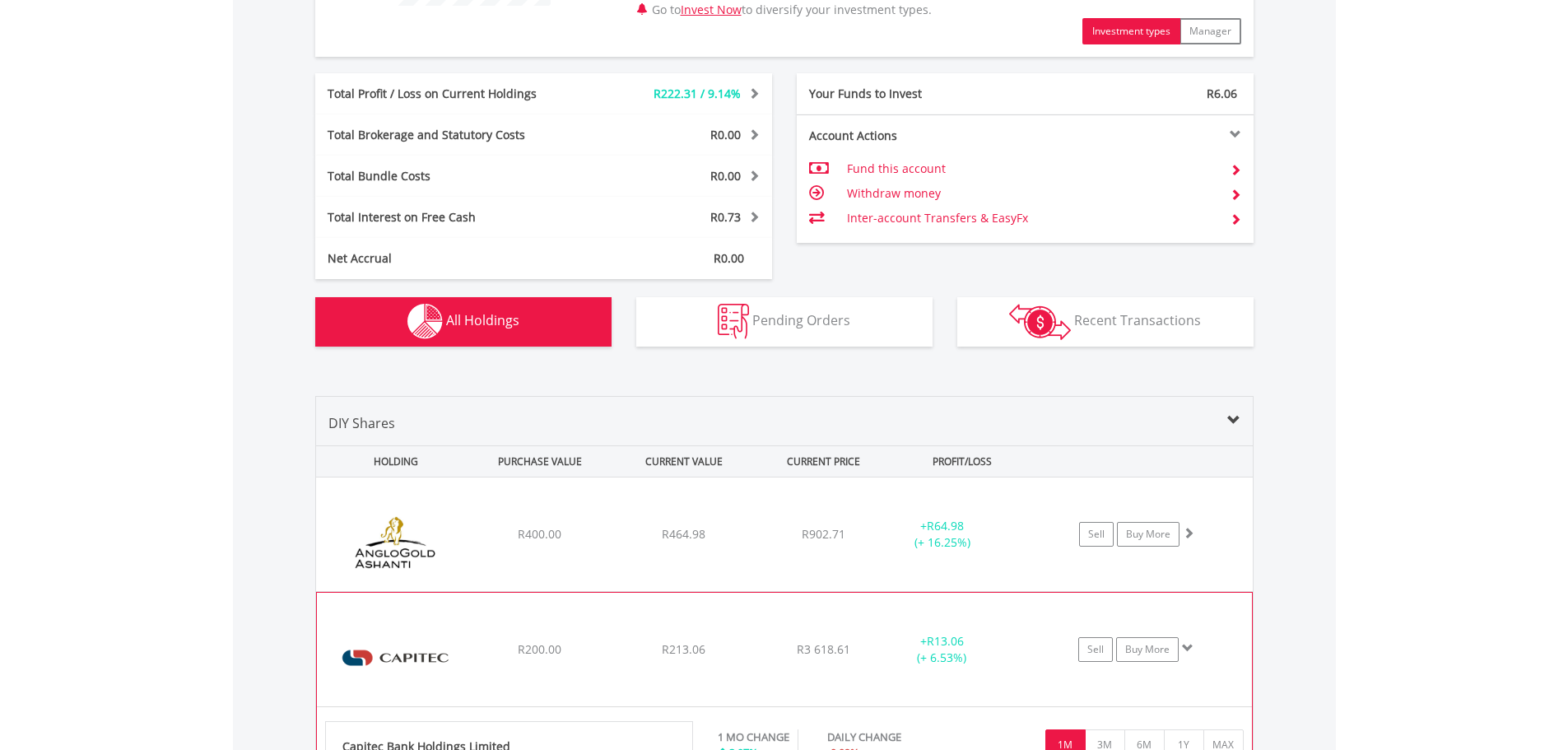
click at [406, 662] on img at bounding box center [396, 658] width 141 height 89
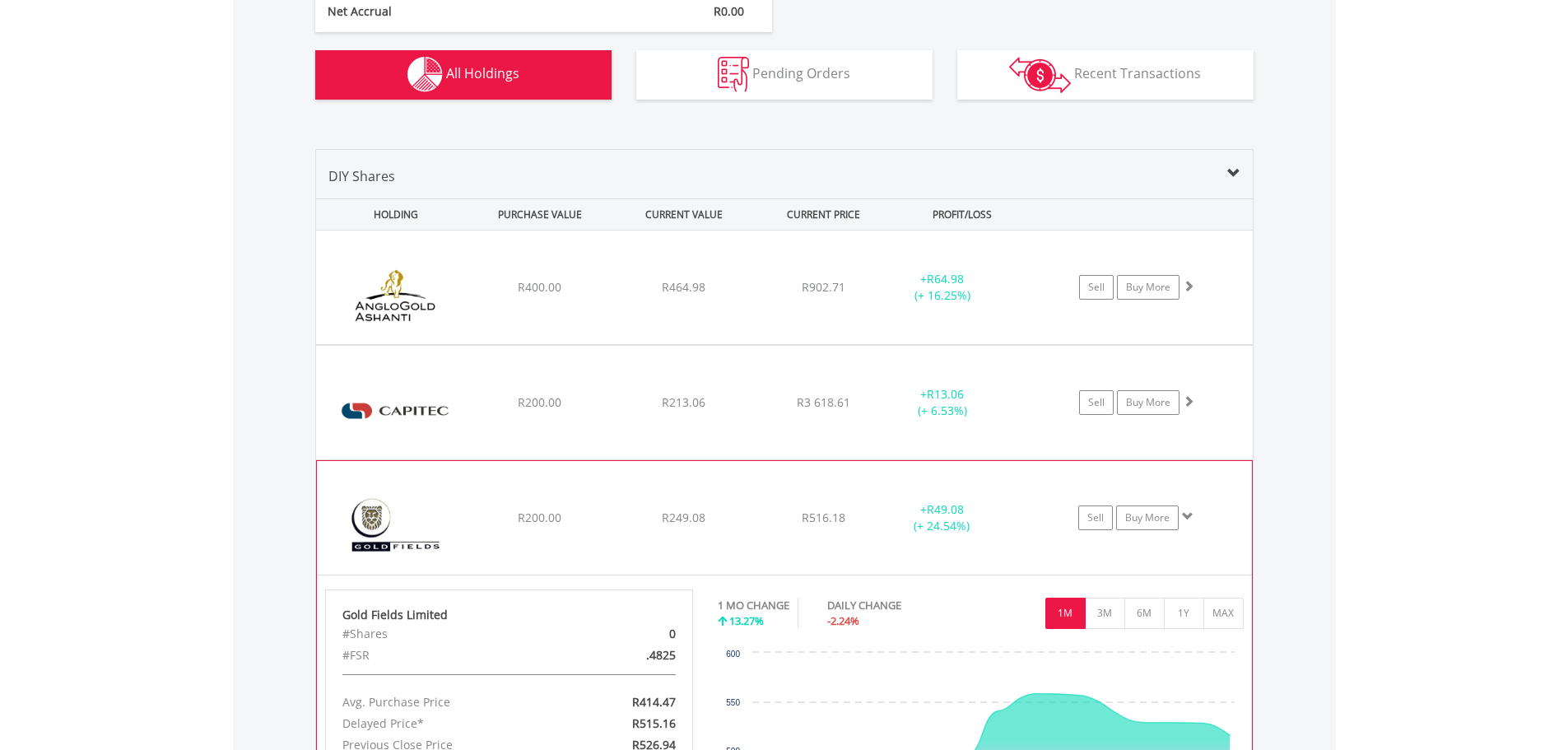
click at [399, 513] on img at bounding box center [396, 526] width 141 height 89
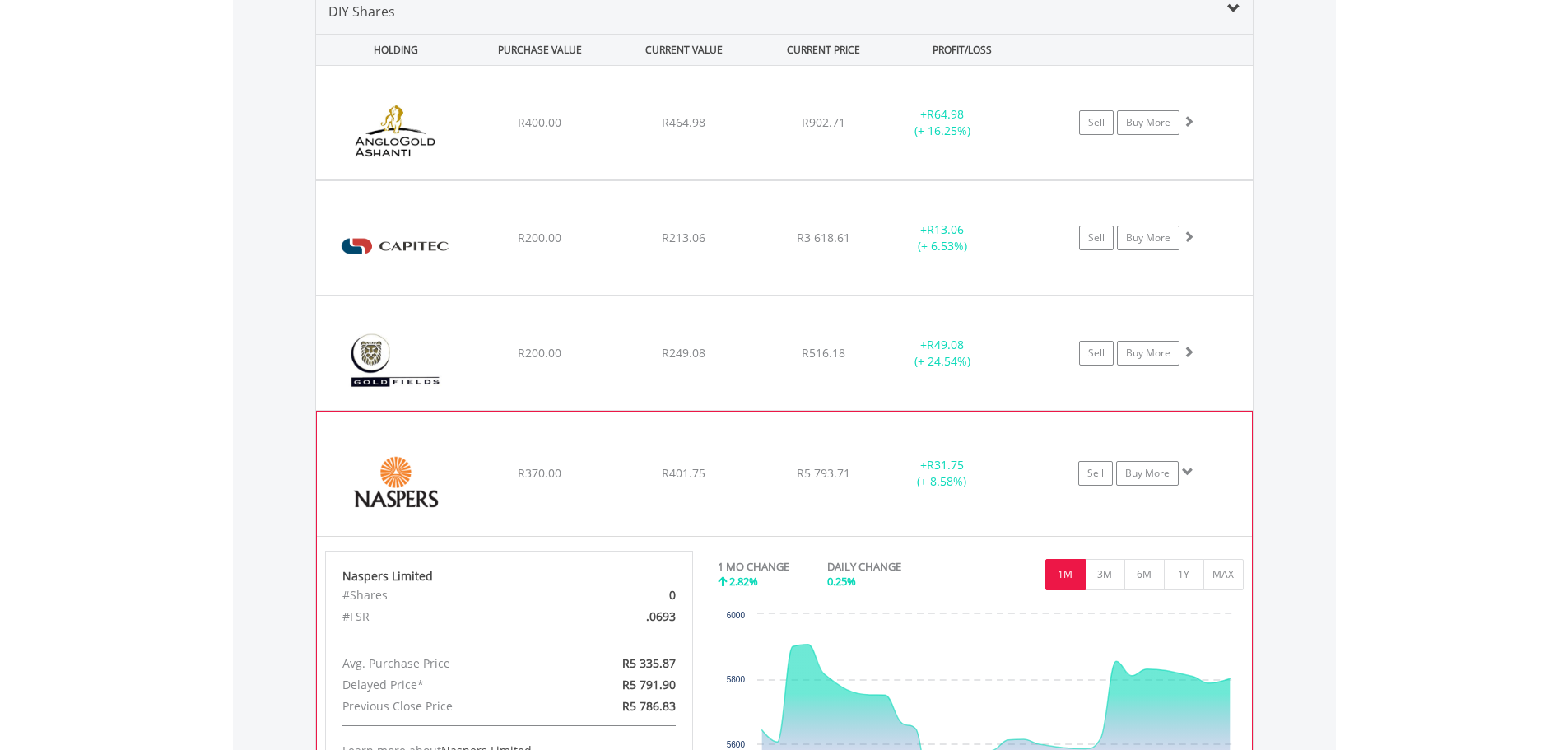
click at [405, 491] on img at bounding box center [396, 481] width 141 height 99
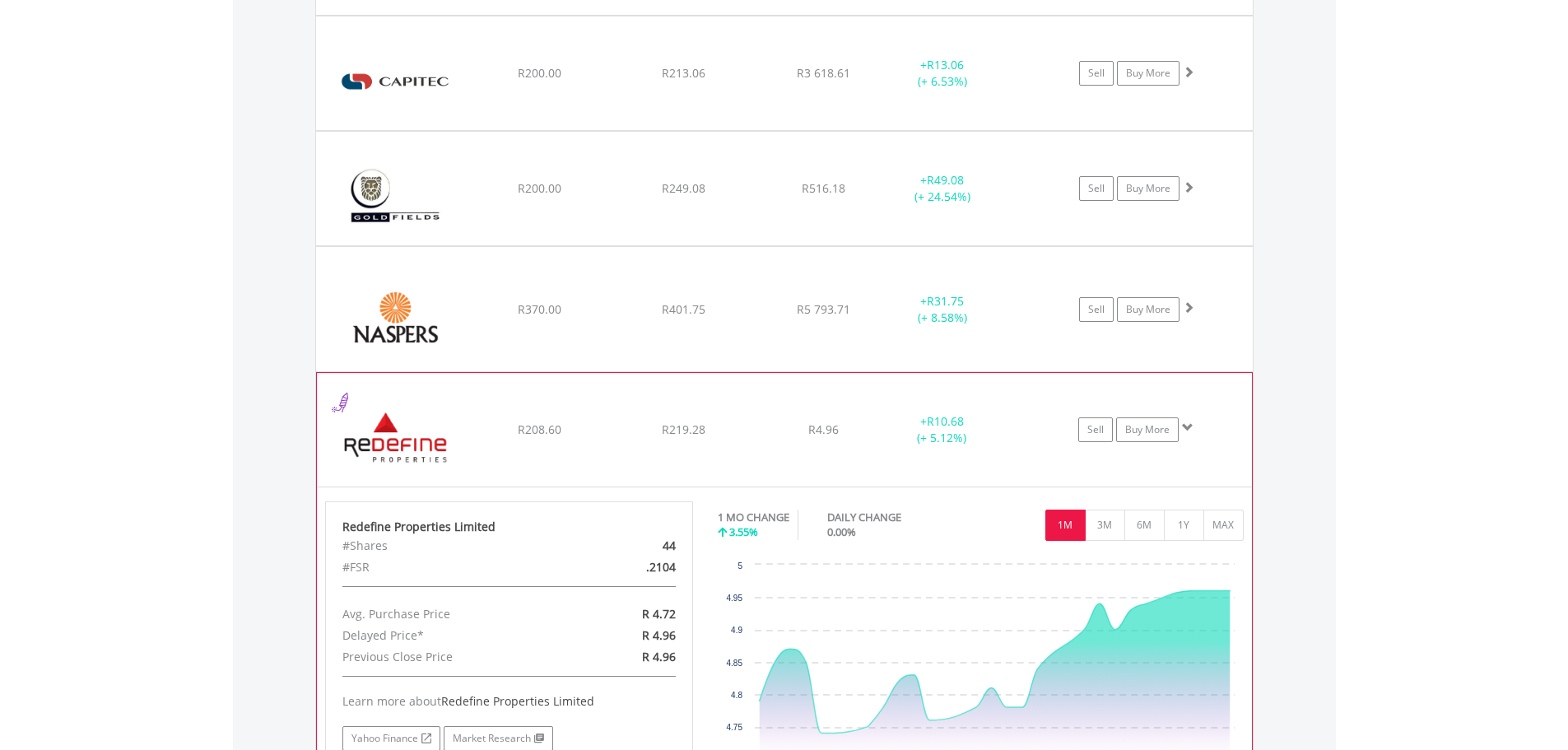
click at [410, 445] on img at bounding box center [396, 438] width 141 height 89
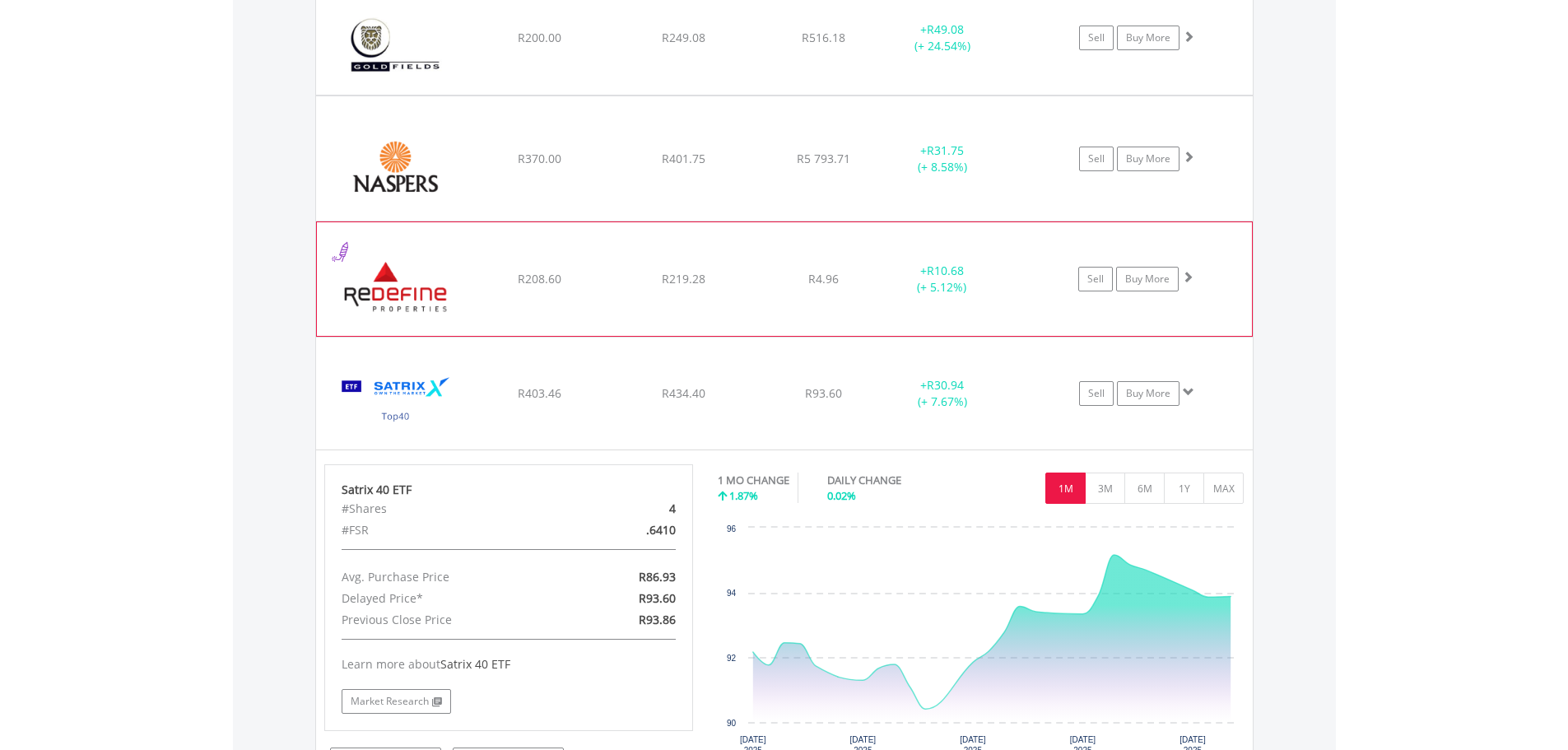
scroll to position [1534, 0]
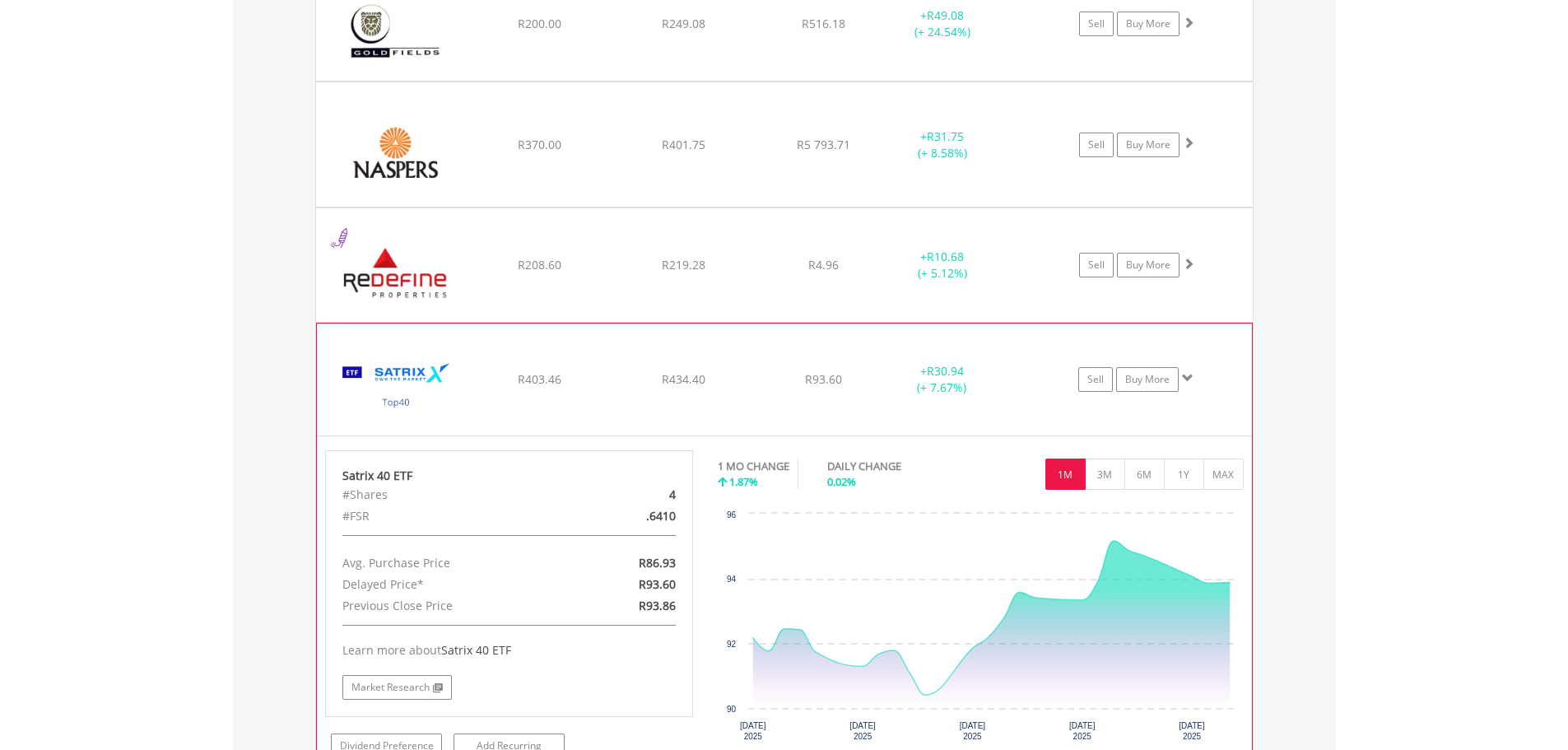
click at [412, 390] on img at bounding box center [396, 388] width 141 height 87
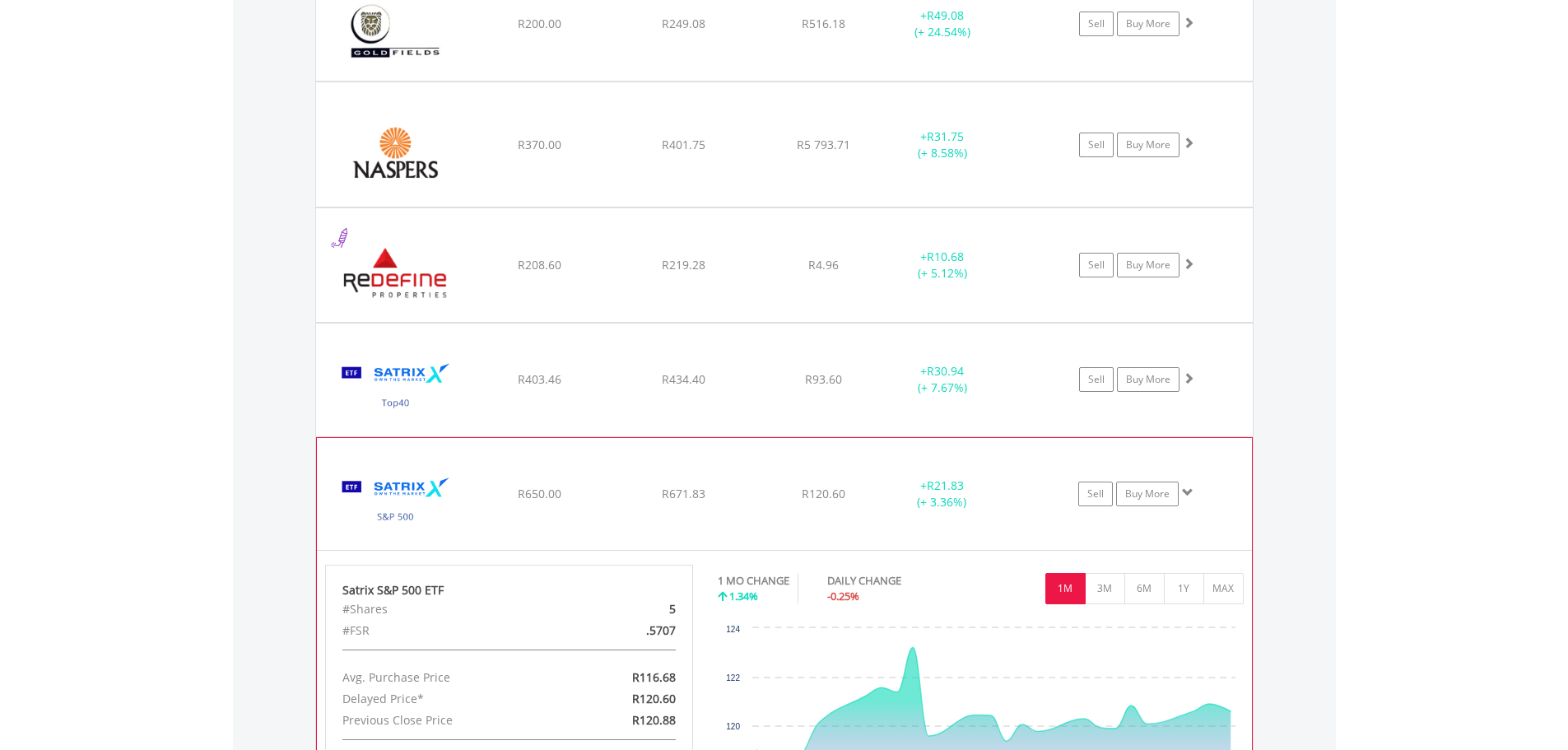
scroll to position [1616, 0]
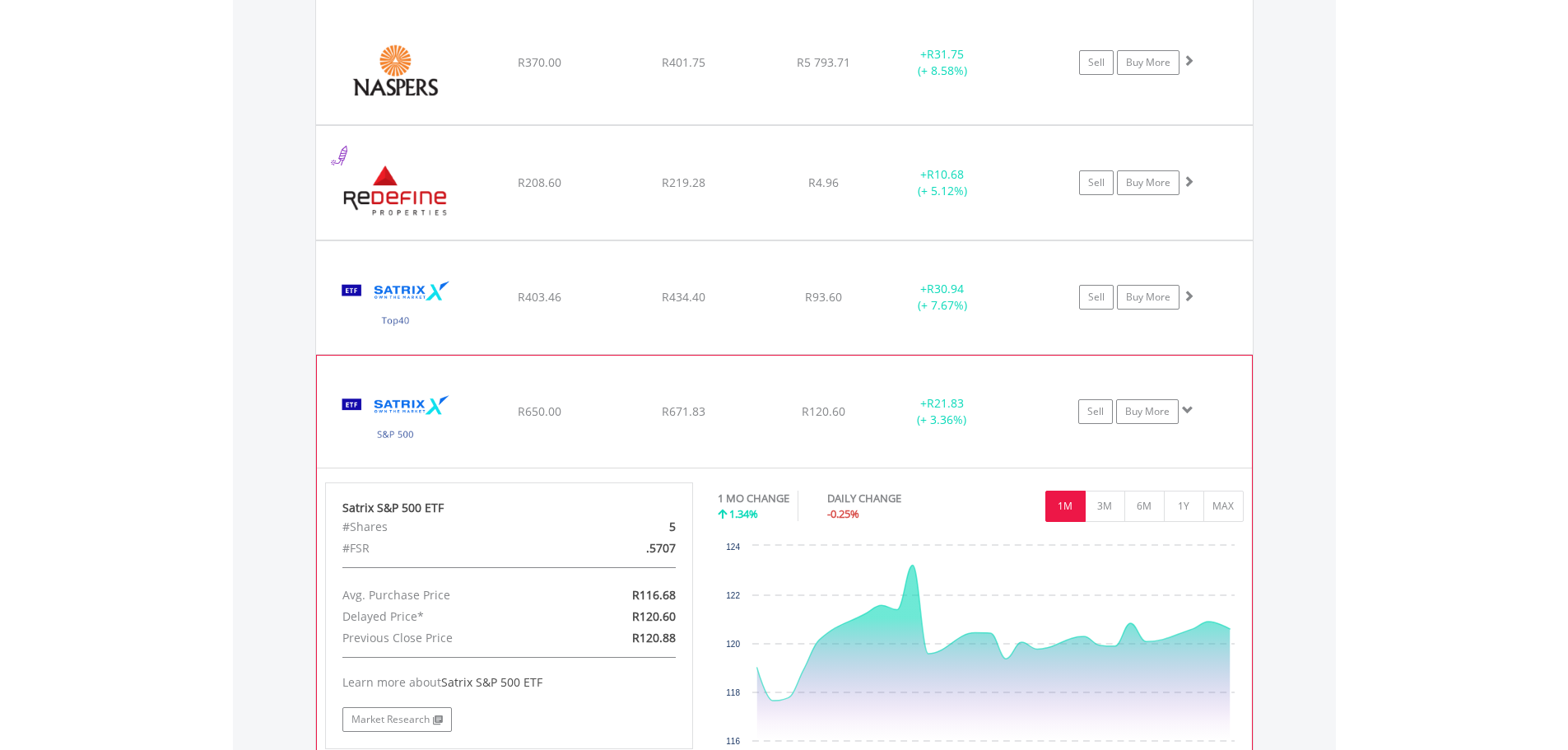
click at [414, 416] on img at bounding box center [396, 420] width 141 height 87
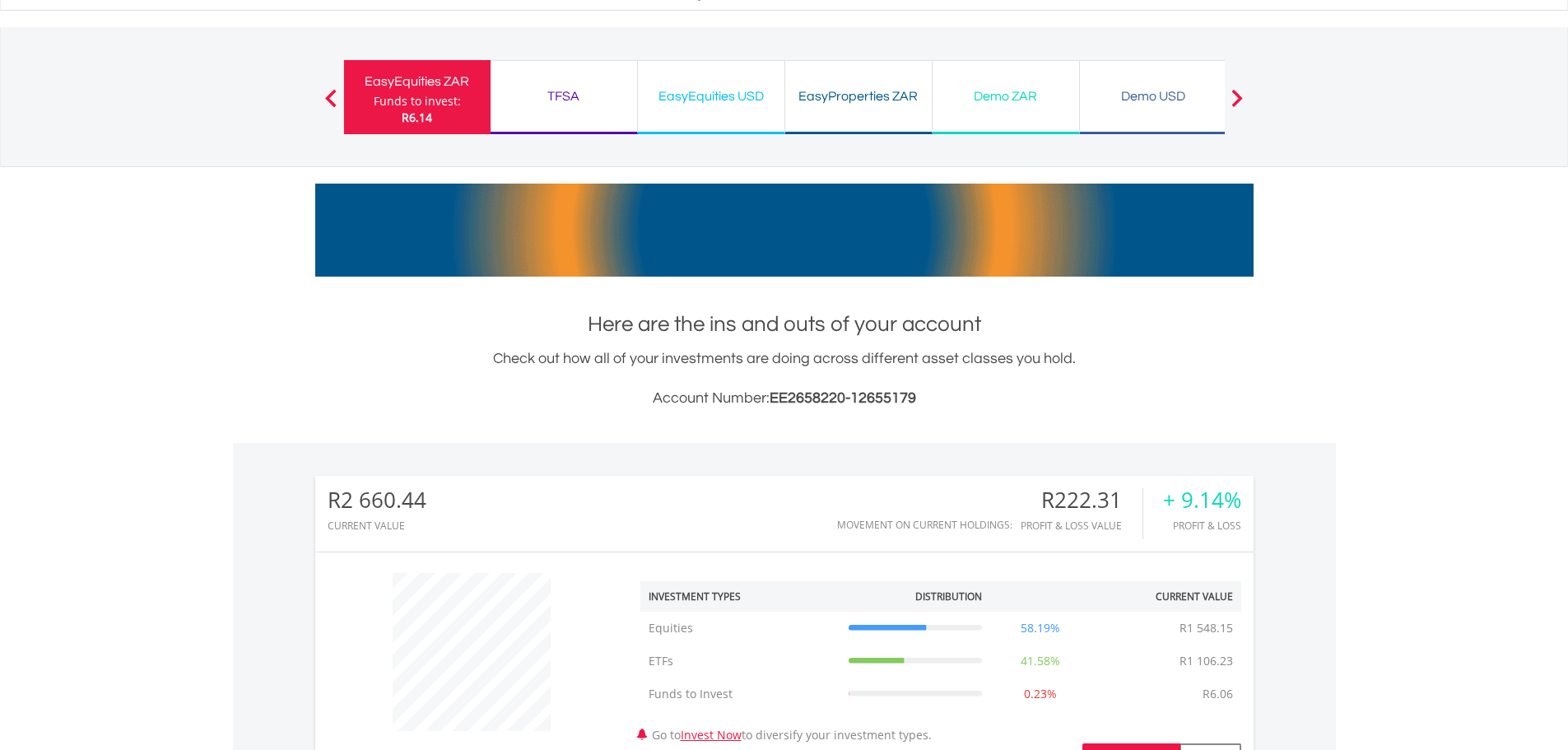
scroll to position [0, 0]
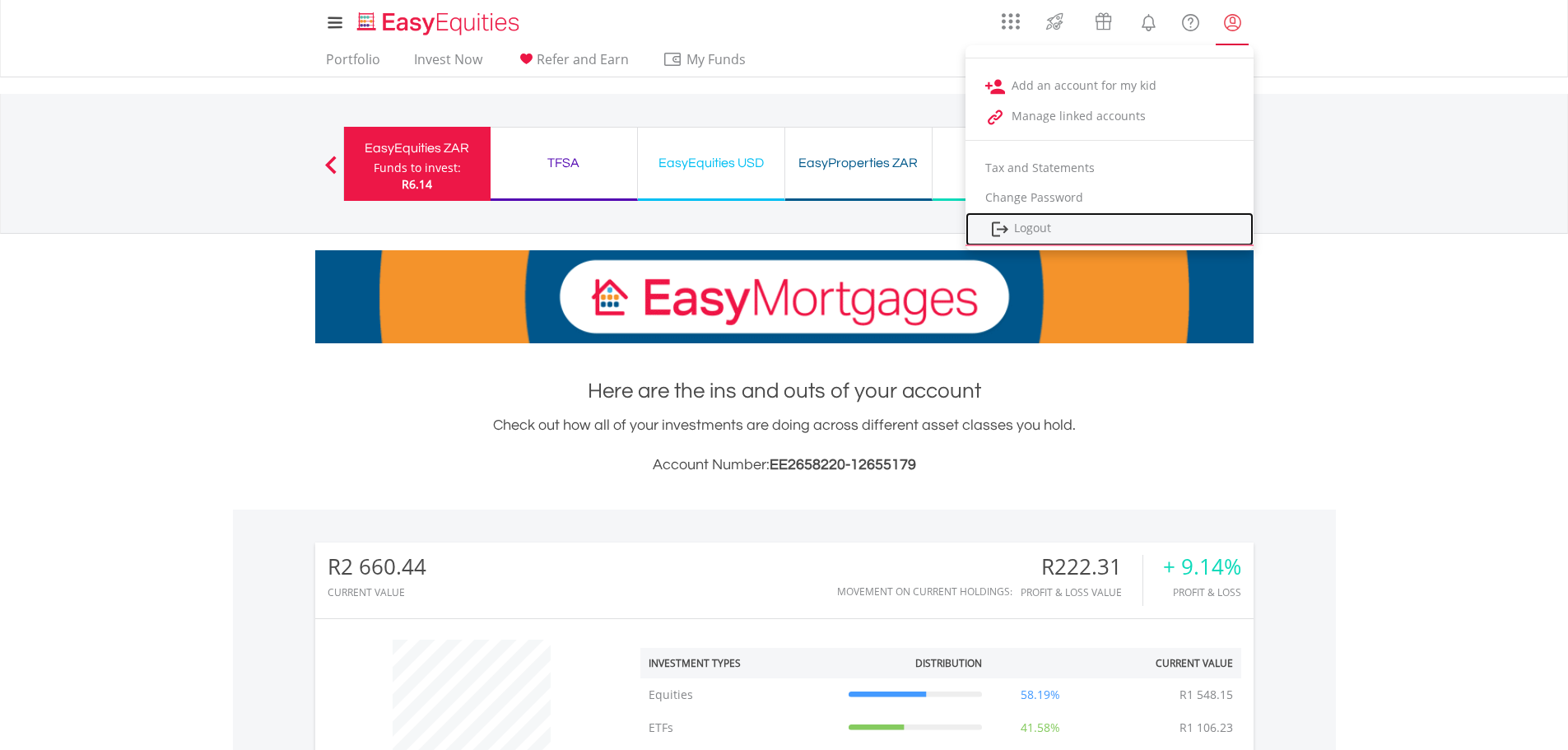
click at [1043, 229] on link "Logout" at bounding box center [1109, 229] width 288 height 34
